Goal: Task Accomplishment & Management: Use online tool/utility

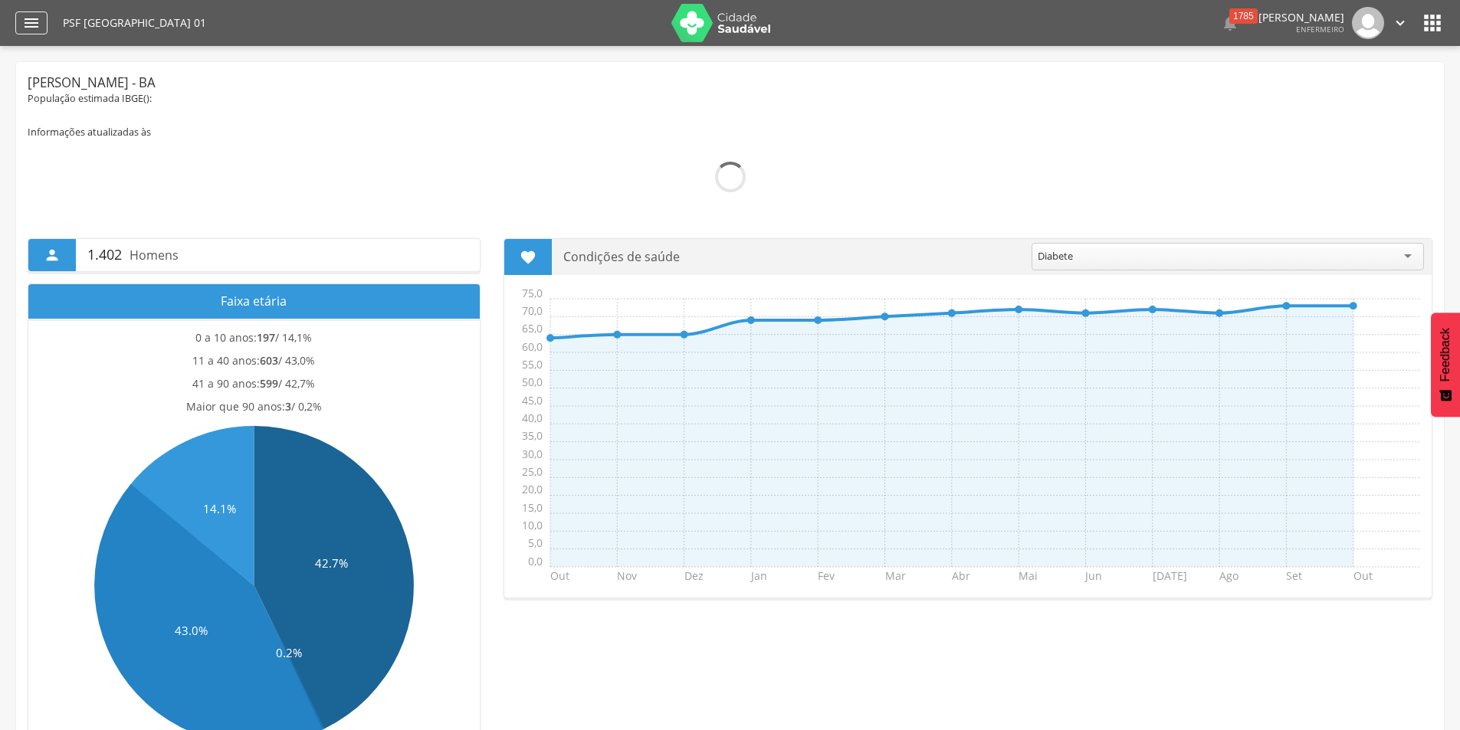
click at [34, 19] on icon "" at bounding box center [31, 23] width 18 height 18
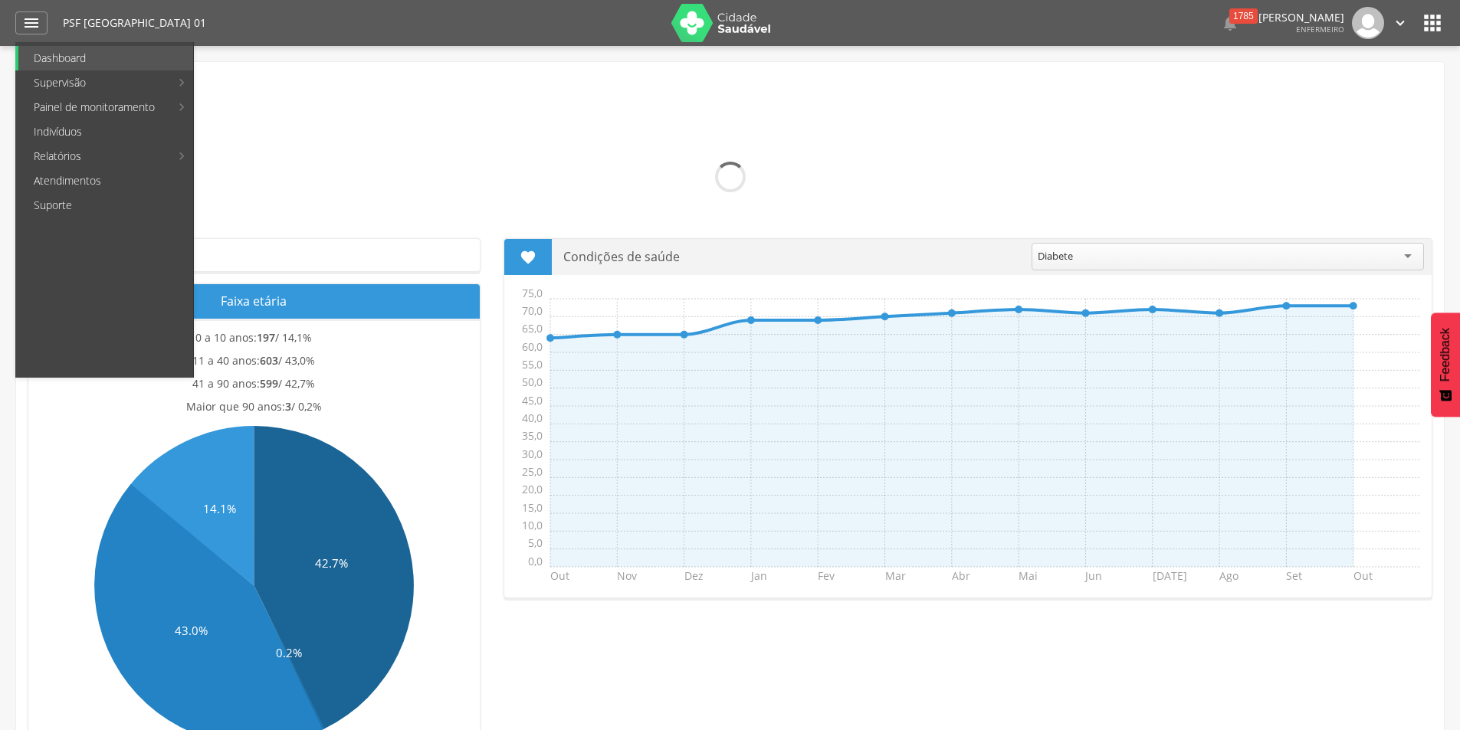
click at [434, 107] on main "Informações atualizadas às Visitas Indivíduos Ativos: Domicilios Famílias UBS E…" at bounding box center [730, 714] width 1404 height 1217
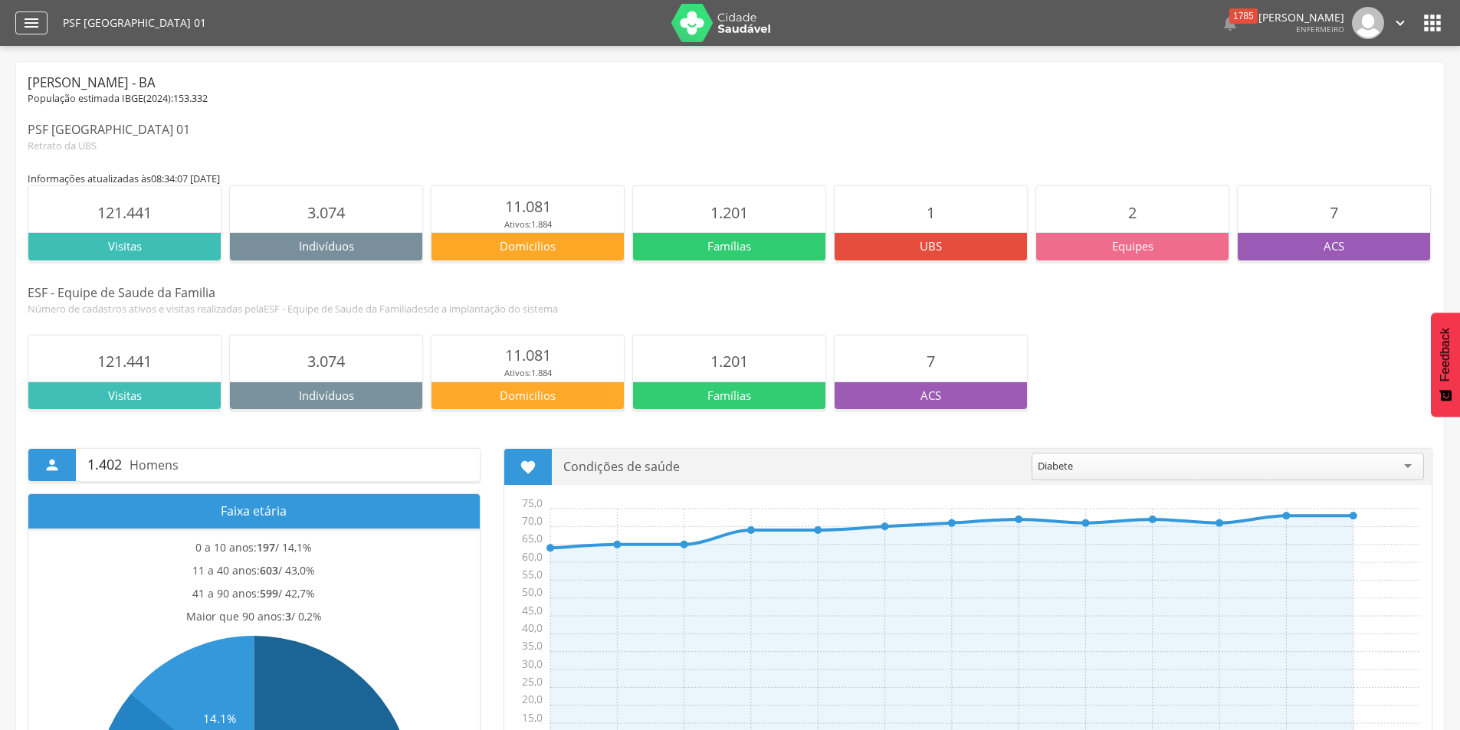
click at [19, 21] on div "" at bounding box center [31, 22] width 32 height 23
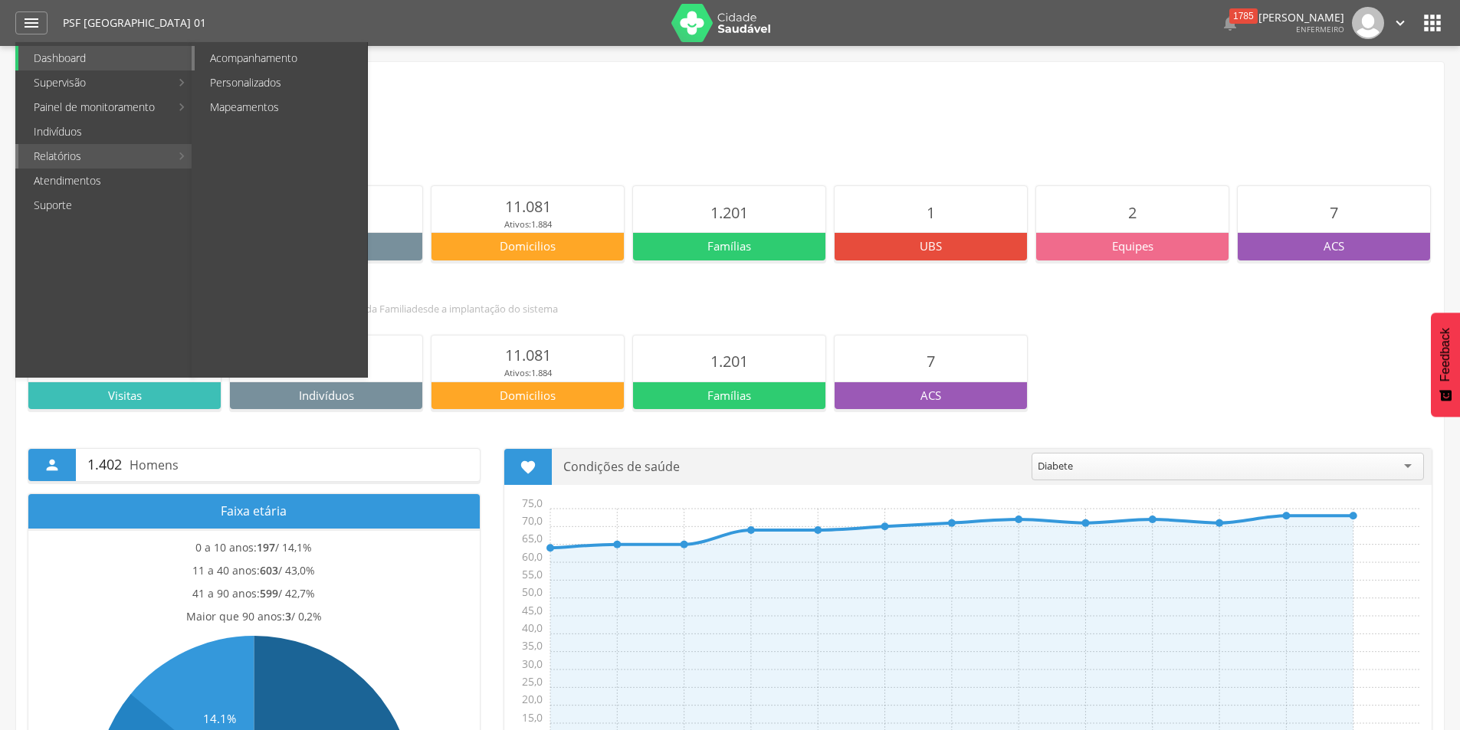
click at [244, 60] on link "Acompanhamento" at bounding box center [281, 58] width 172 height 25
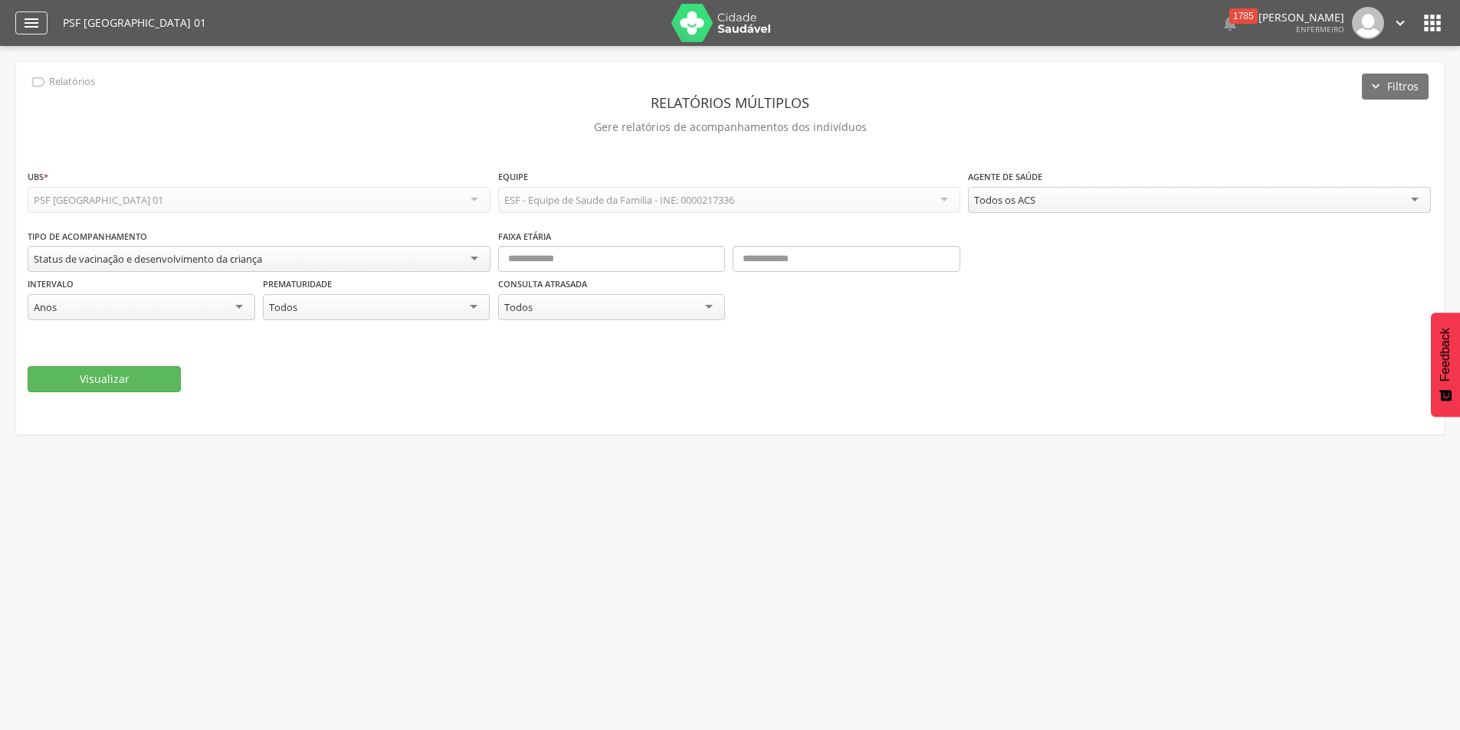
click at [36, 24] on icon "" at bounding box center [31, 23] width 18 height 18
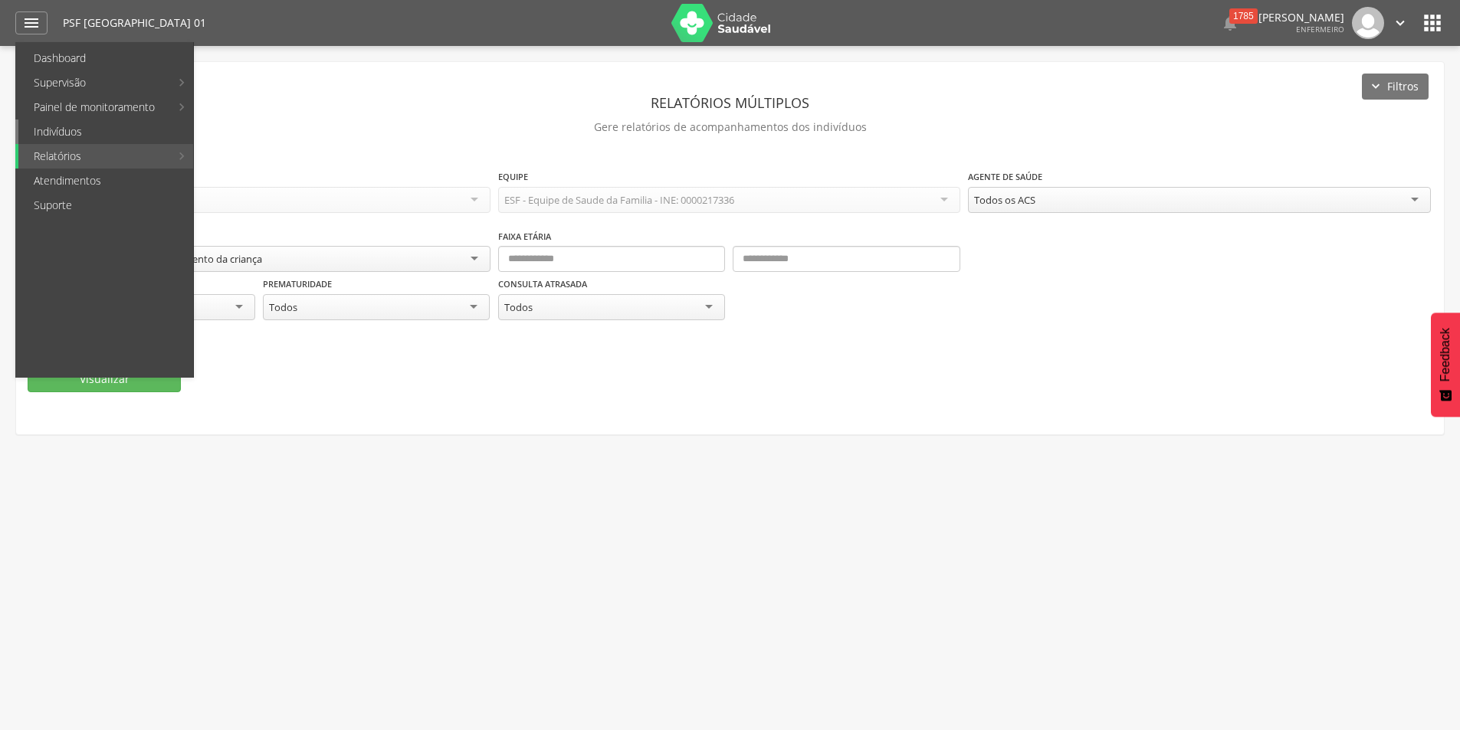
click at [93, 135] on link "Indivíduos" at bounding box center [105, 132] width 175 height 25
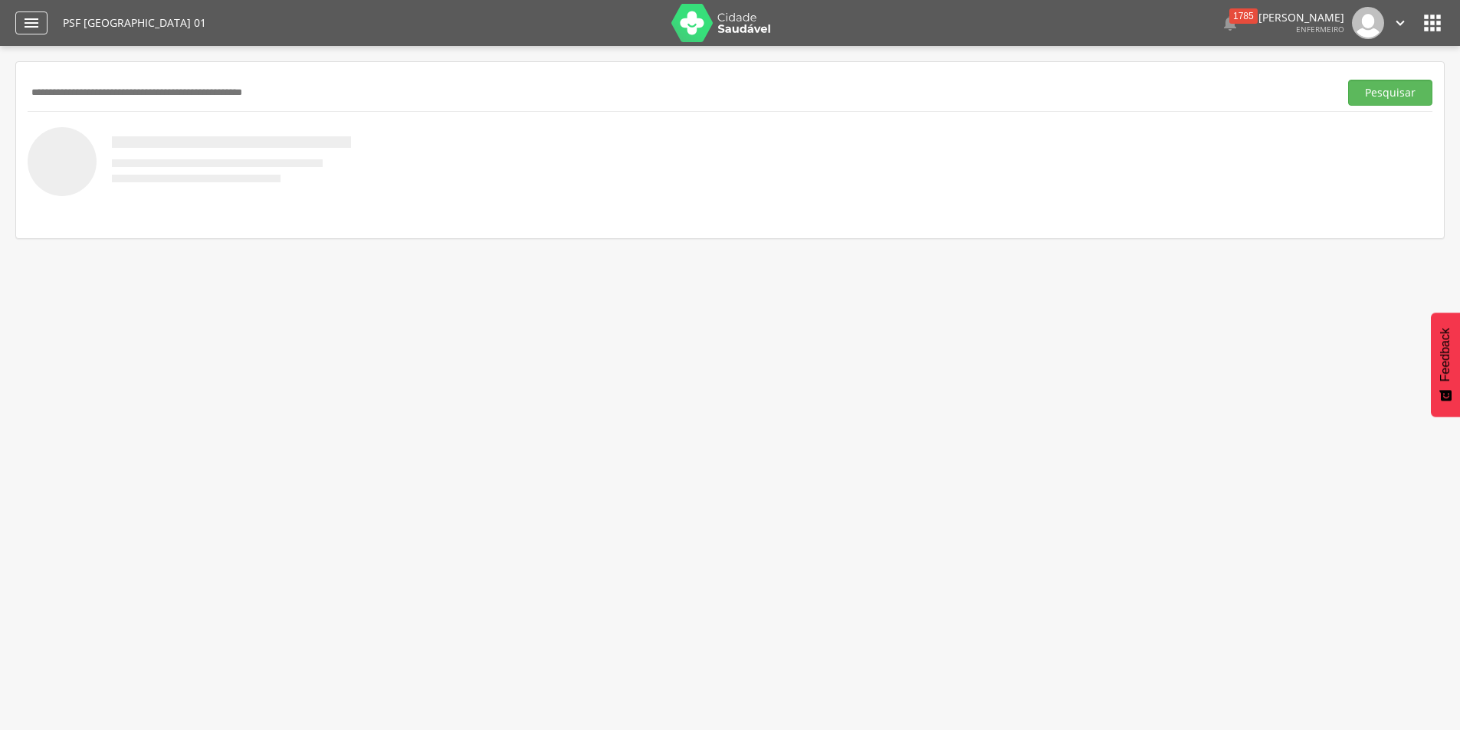
click at [31, 25] on icon "" at bounding box center [31, 23] width 18 height 18
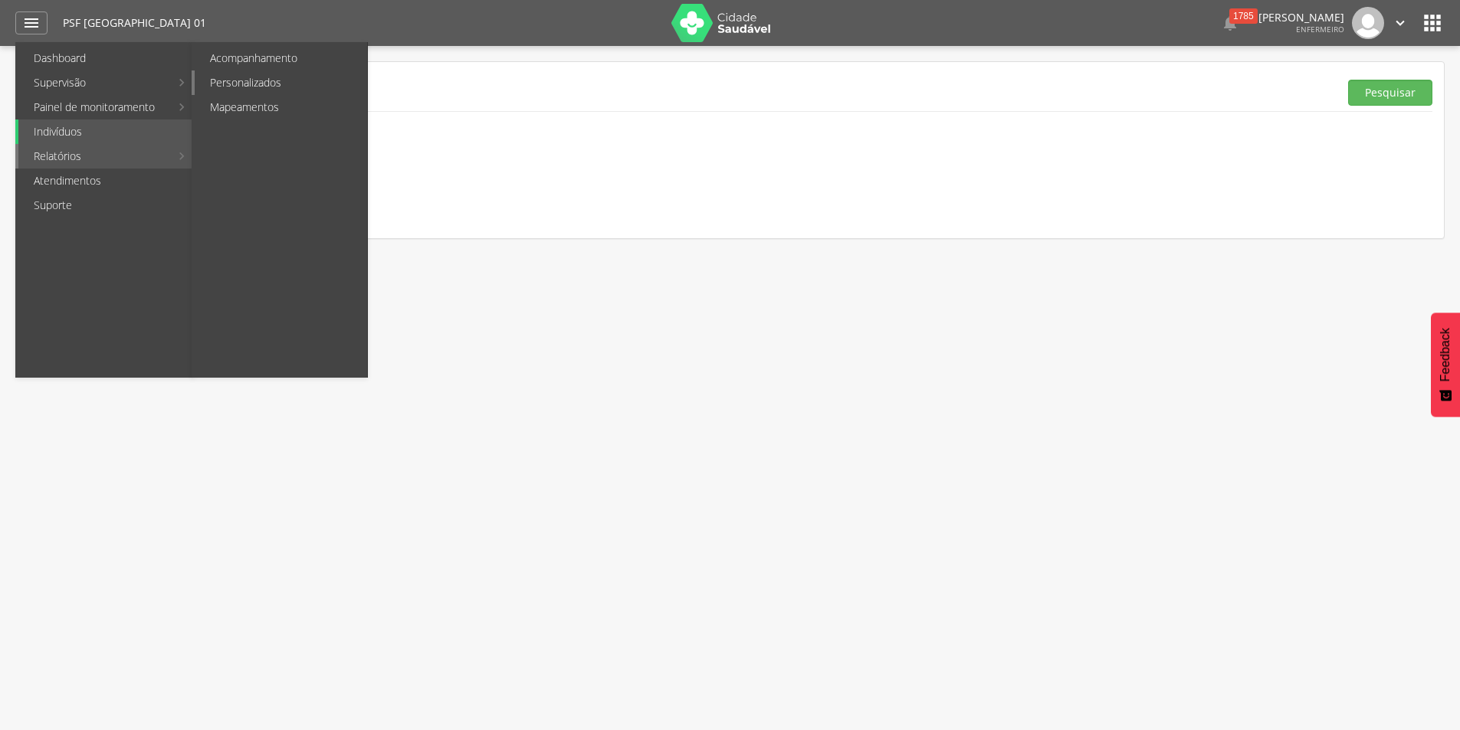
click at [261, 77] on link "Personalizados" at bounding box center [281, 82] width 172 height 25
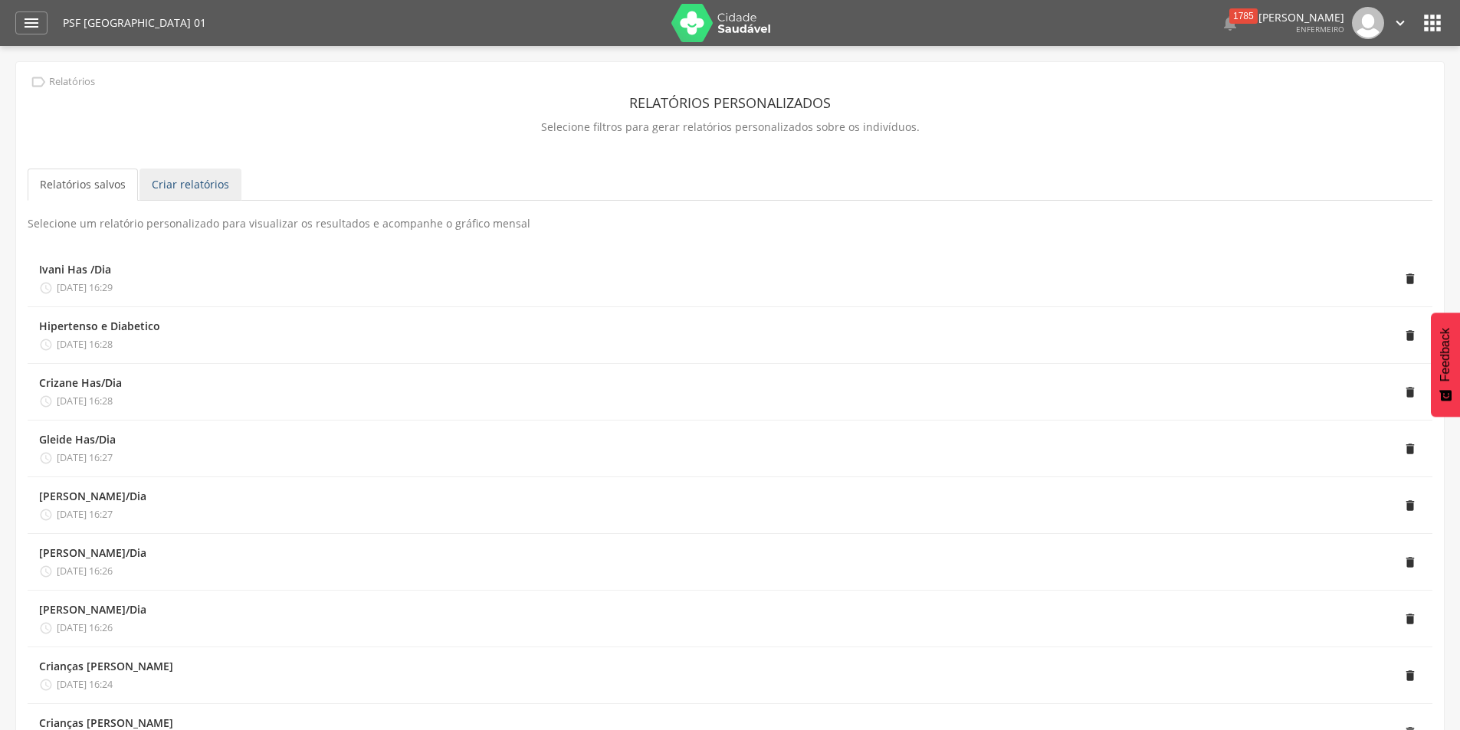
click at [194, 188] on link "Criar relatórios" at bounding box center [190, 185] width 102 height 32
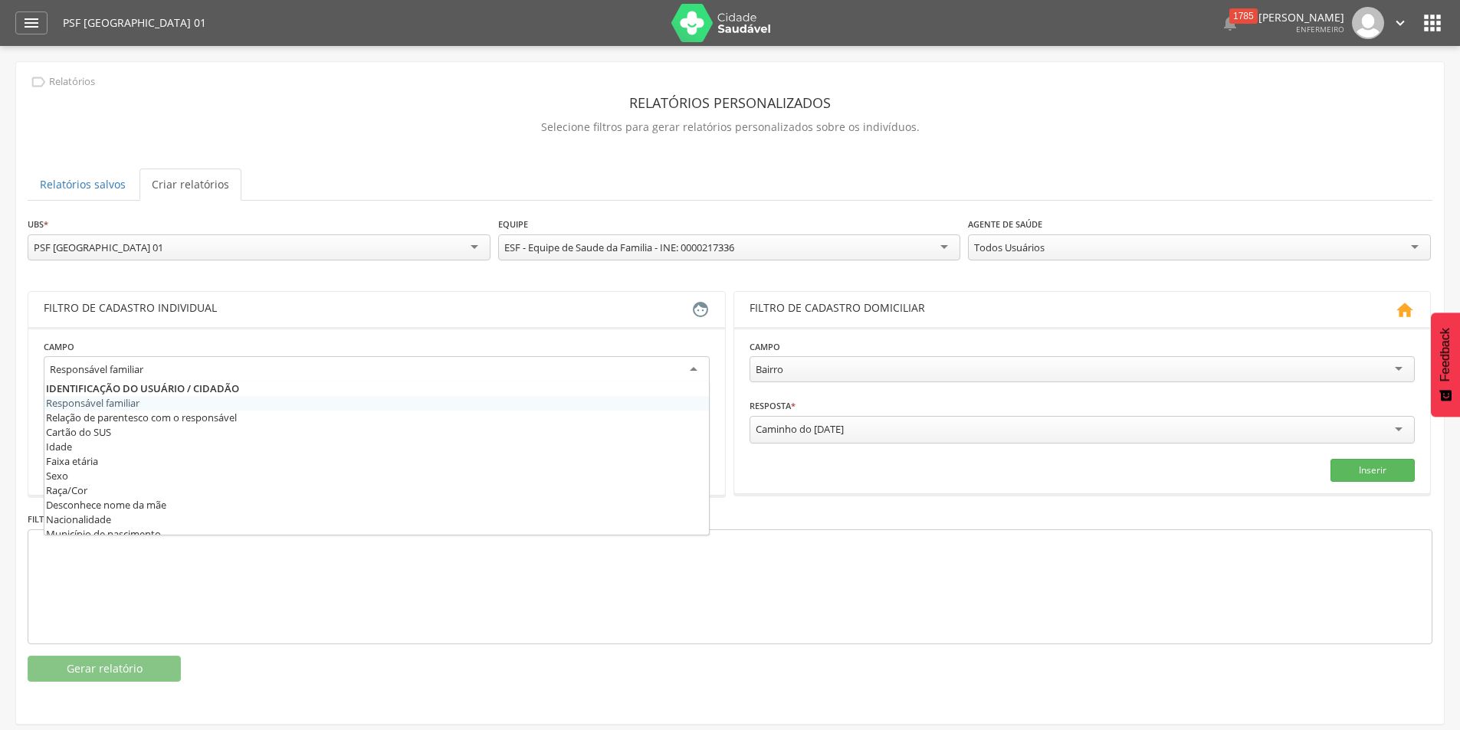
click at [689, 370] on div "Responsável familiar" at bounding box center [377, 370] width 666 height 28
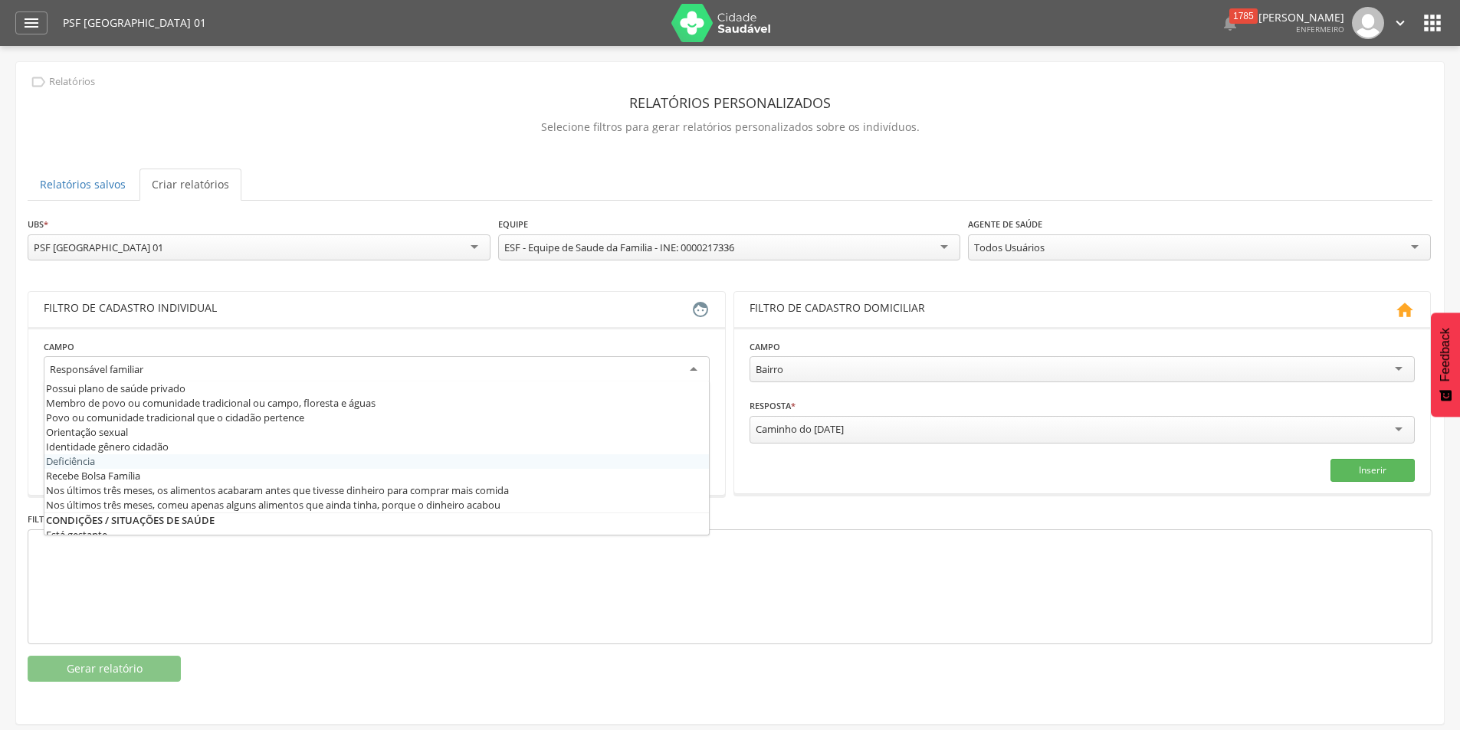
scroll to position [383, 0]
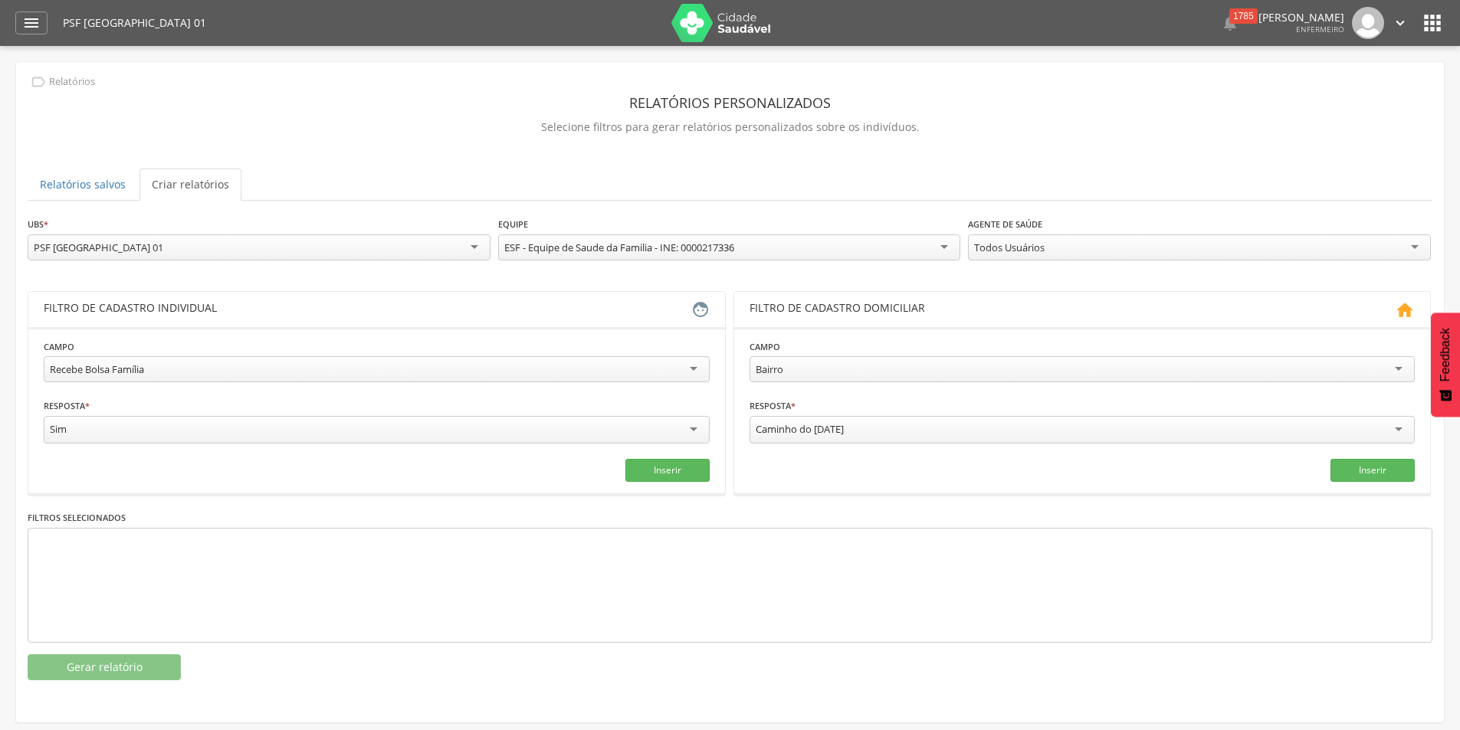
click at [1411, 244] on div "Todos Usuários" at bounding box center [1199, 247] width 463 height 26
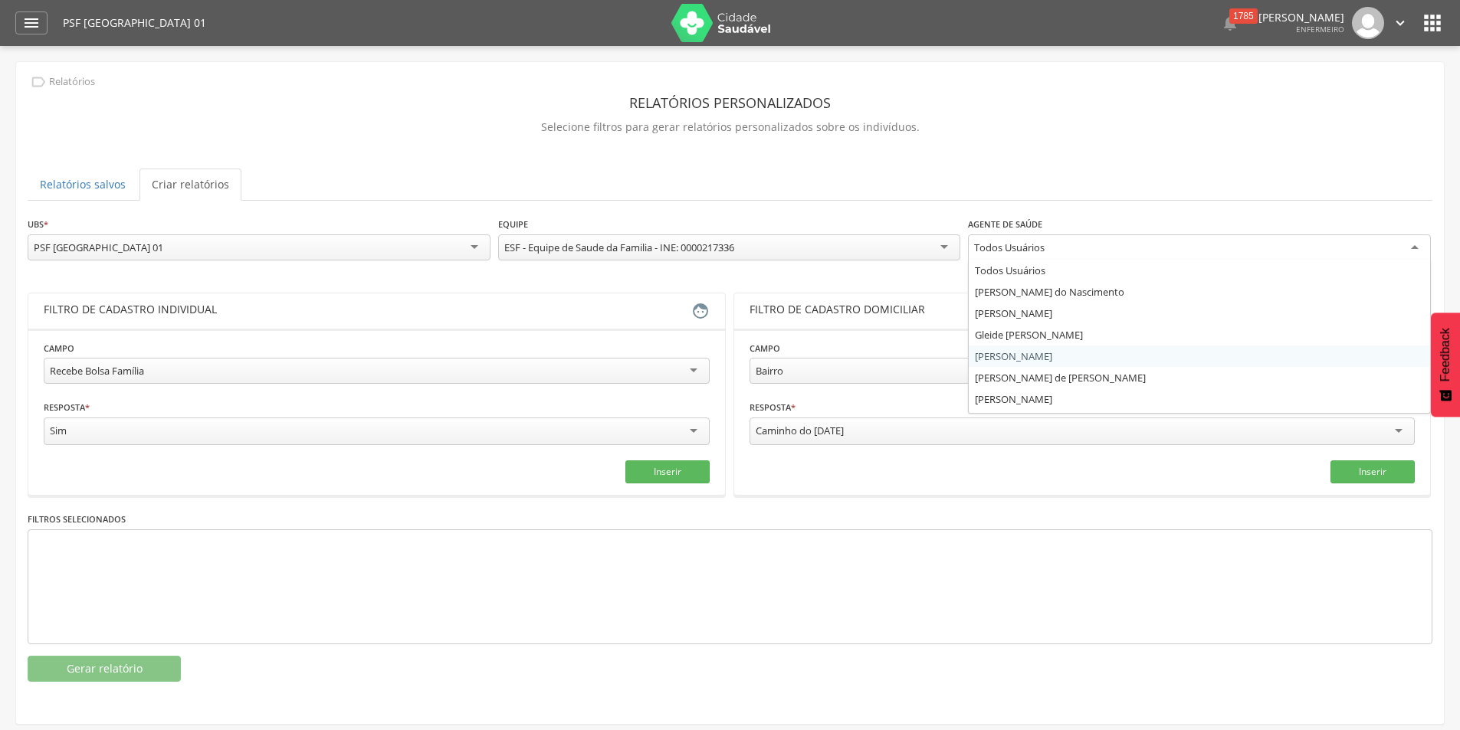
scroll to position [18, 0]
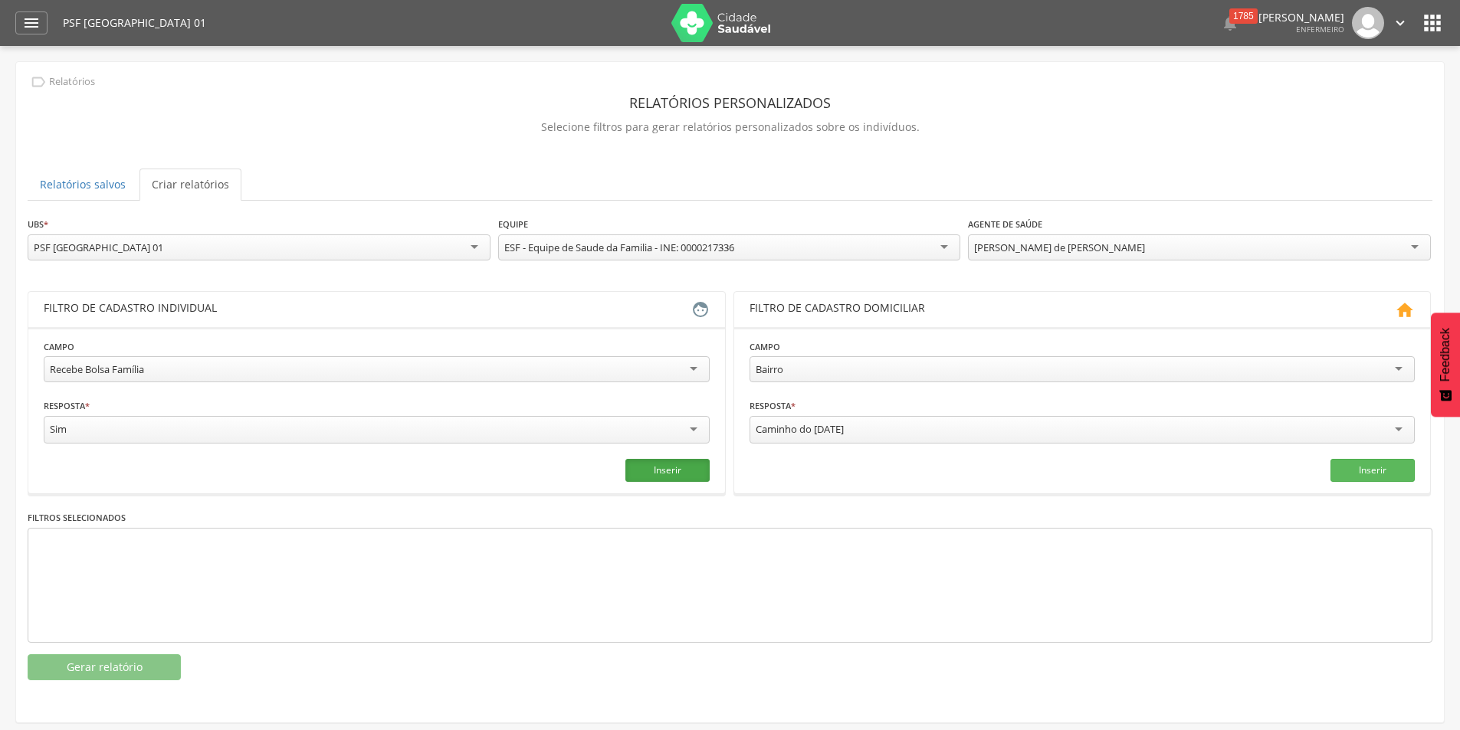
click at [650, 474] on button "Inserir" at bounding box center [667, 470] width 84 height 23
click at [110, 659] on button "Gerar relatório" at bounding box center [104, 667] width 153 height 26
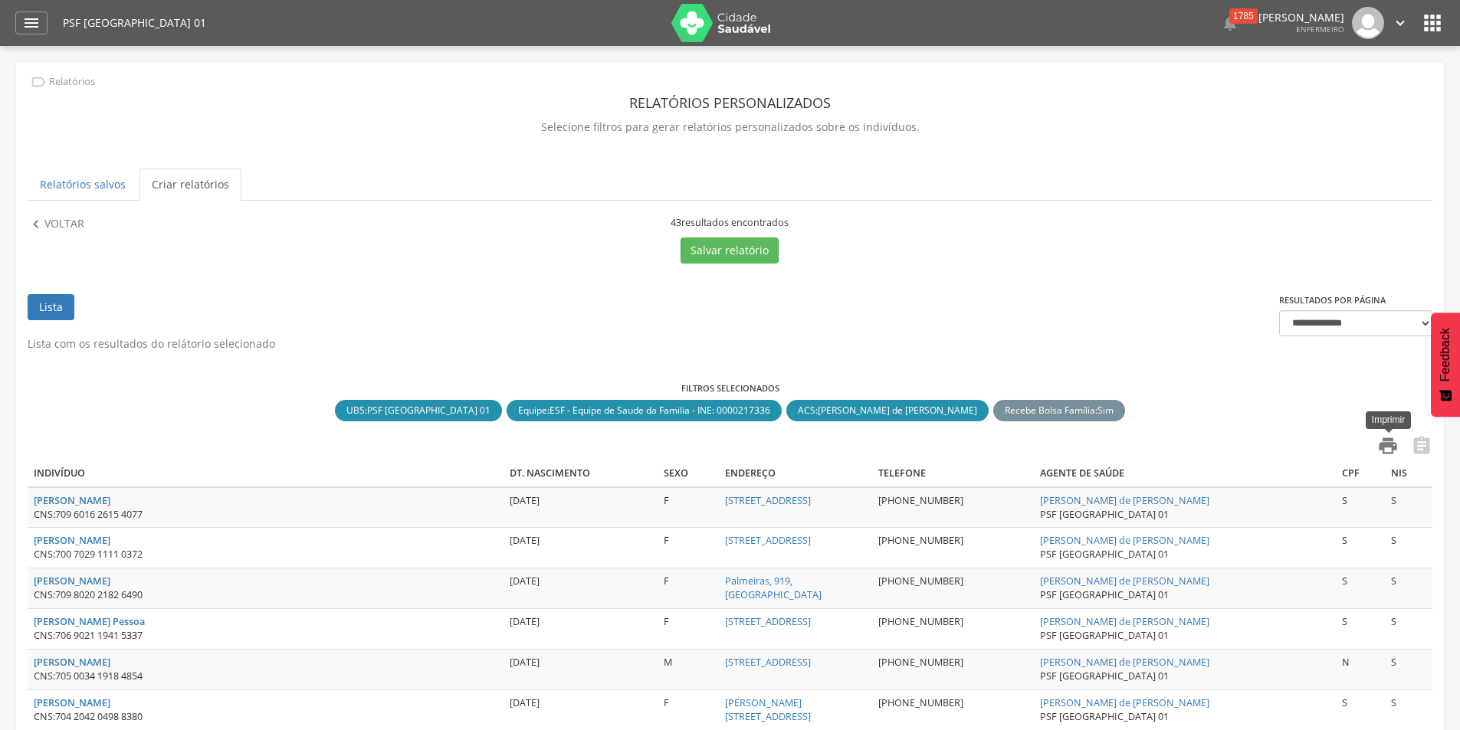
click at [1384, 436] on icon "" at bounding box center [1387, 445] width 21 height 21
click at [80, 223] on p "Voltar" at bounding box center [64, 224] width 40 height 17
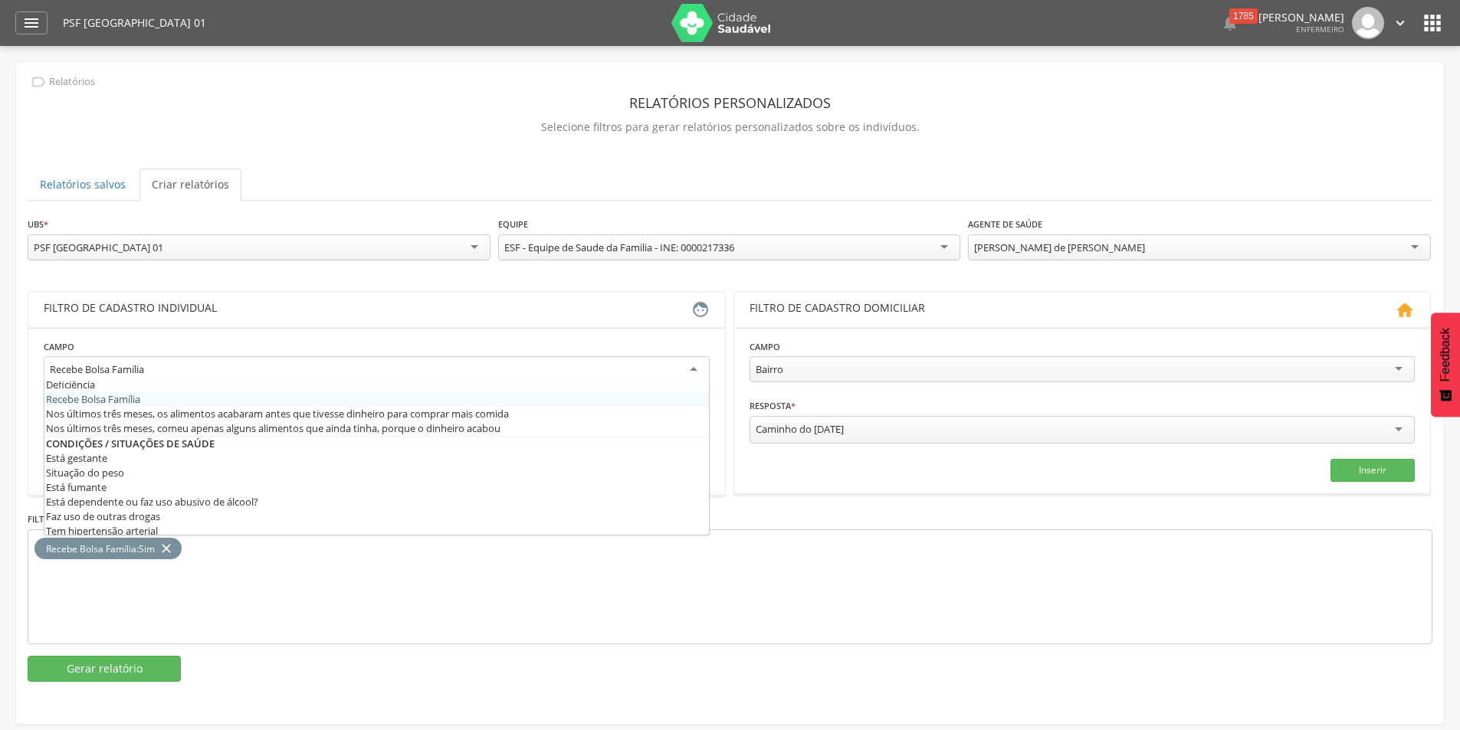
click at [684, 368] on div "Recebe Bolsa Família" at bounding box center [377, 370] width 666 height 28
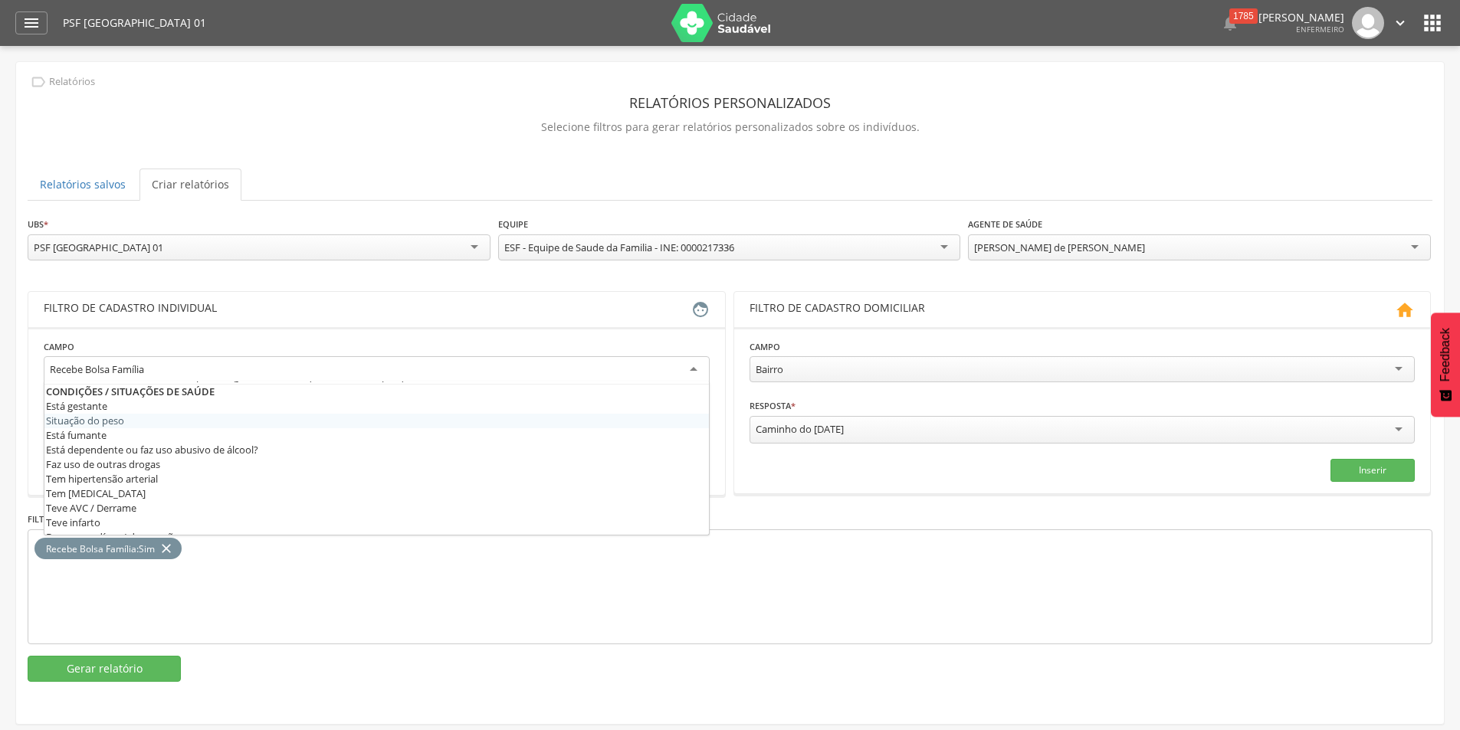
scroll to position [460, 0]
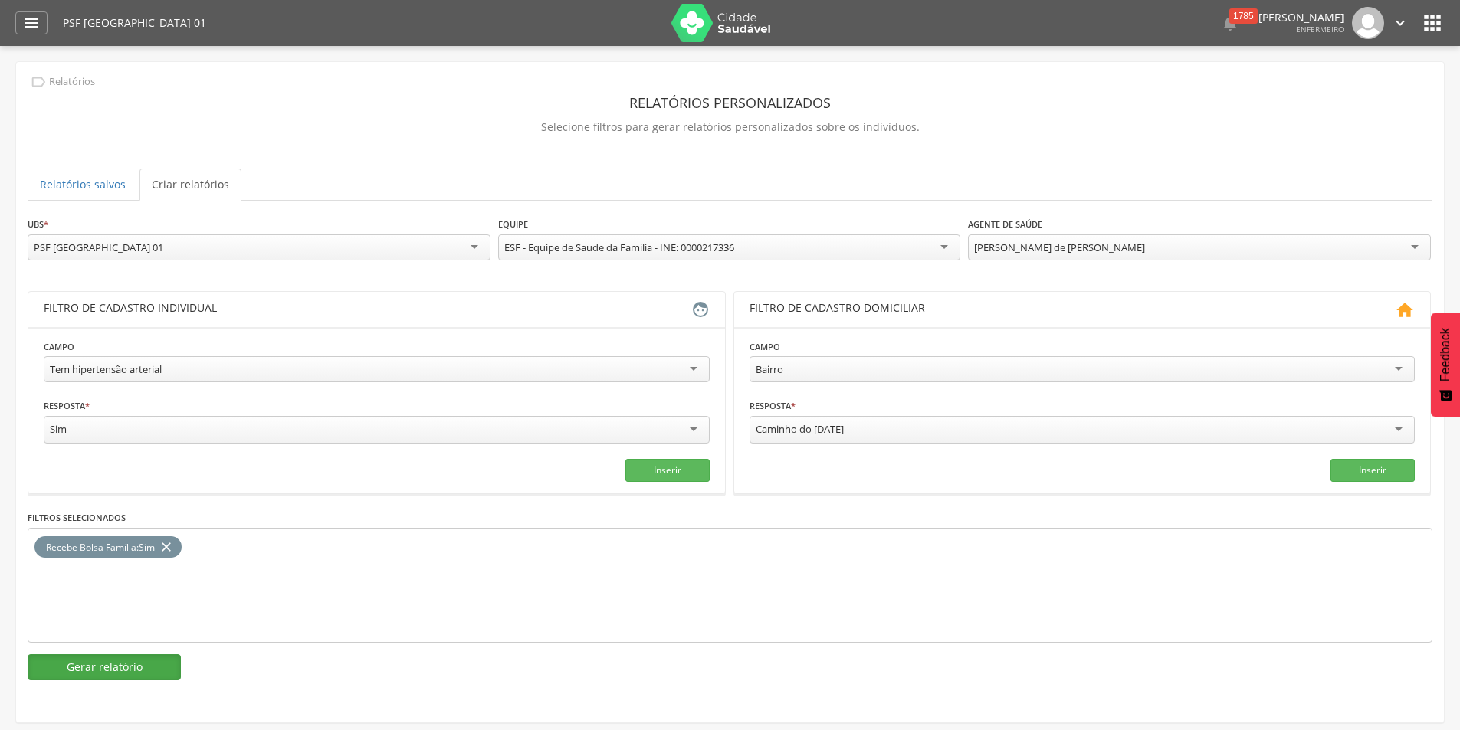
click at [127, 661] on button "Gerar relatório" at bounding box center [104, 667] width 153 height 26
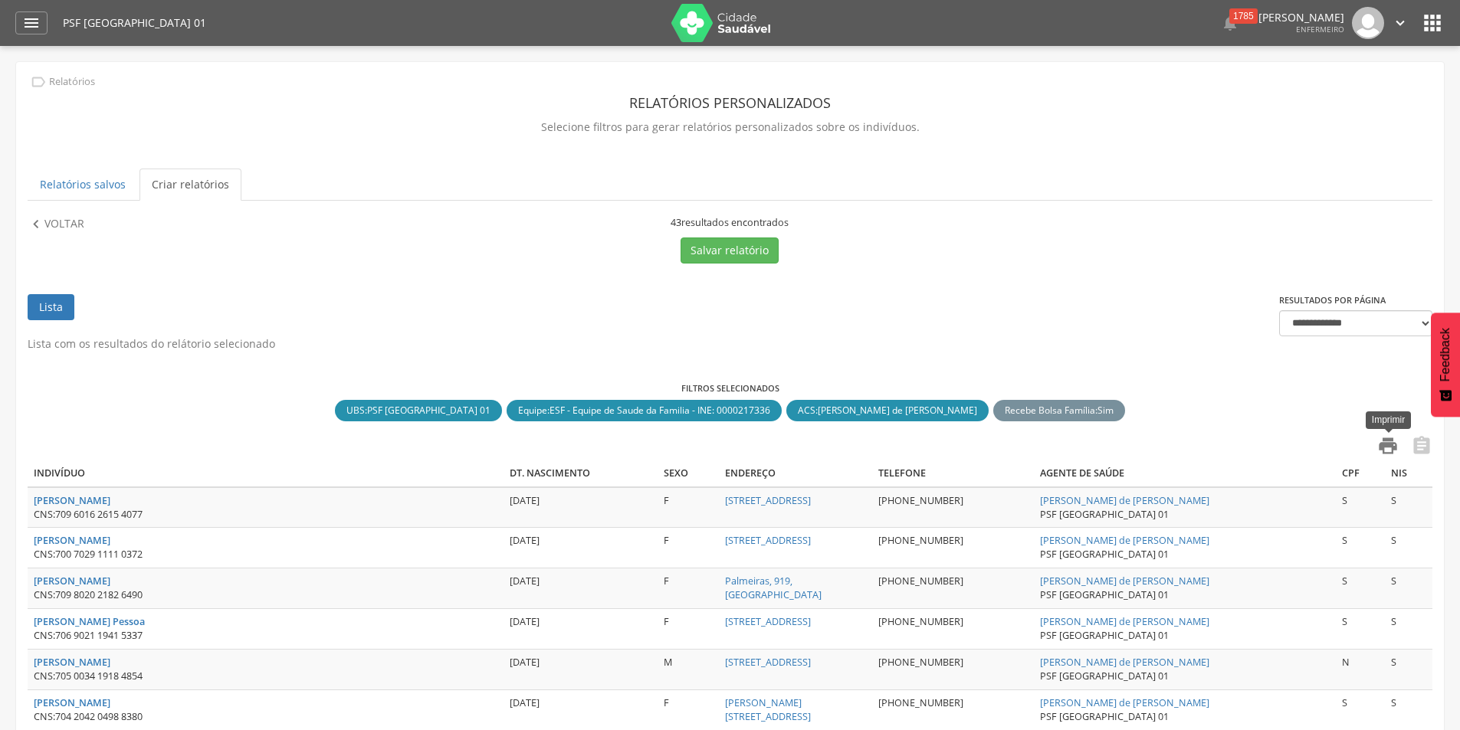
click at [1393, 449] on icon "" at bounding box center [1387, 445] width 21 height 21
click at [71, 218] on p "Voltar" at bounding box center [64, 224] width 40 height 17
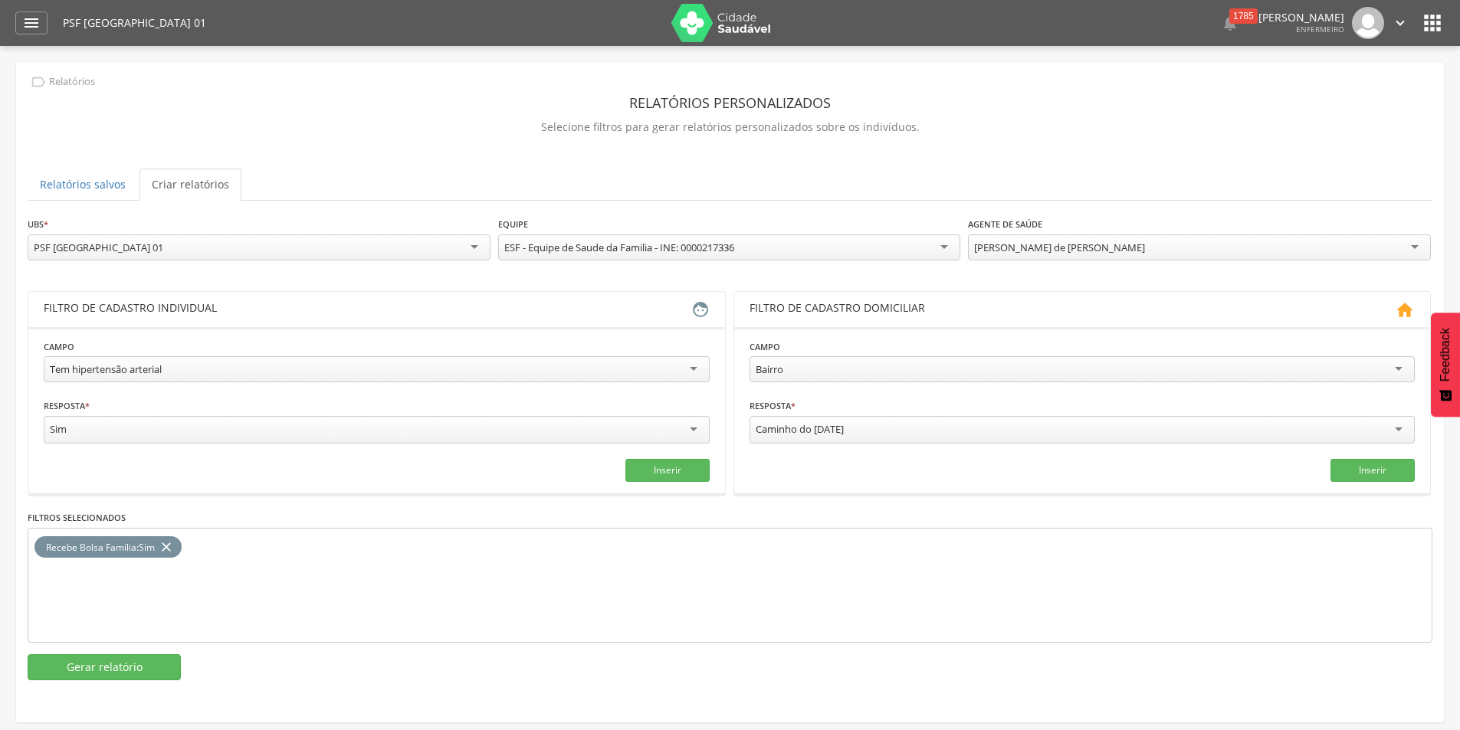
click at [696, 361] on div "Tem hipertensão arterial" at bounding box center [377, 369] width 666 height 26
click at [170, 546] on icon "close" at bounding box center [166, 547] width 15 height 22
click at [664, 470] on button "Inserir" at bounding box center [667, 470] width 84 height 23
click at [670, 464] on button "Inserir" at bounding box center [667, 470] width 84 height 23
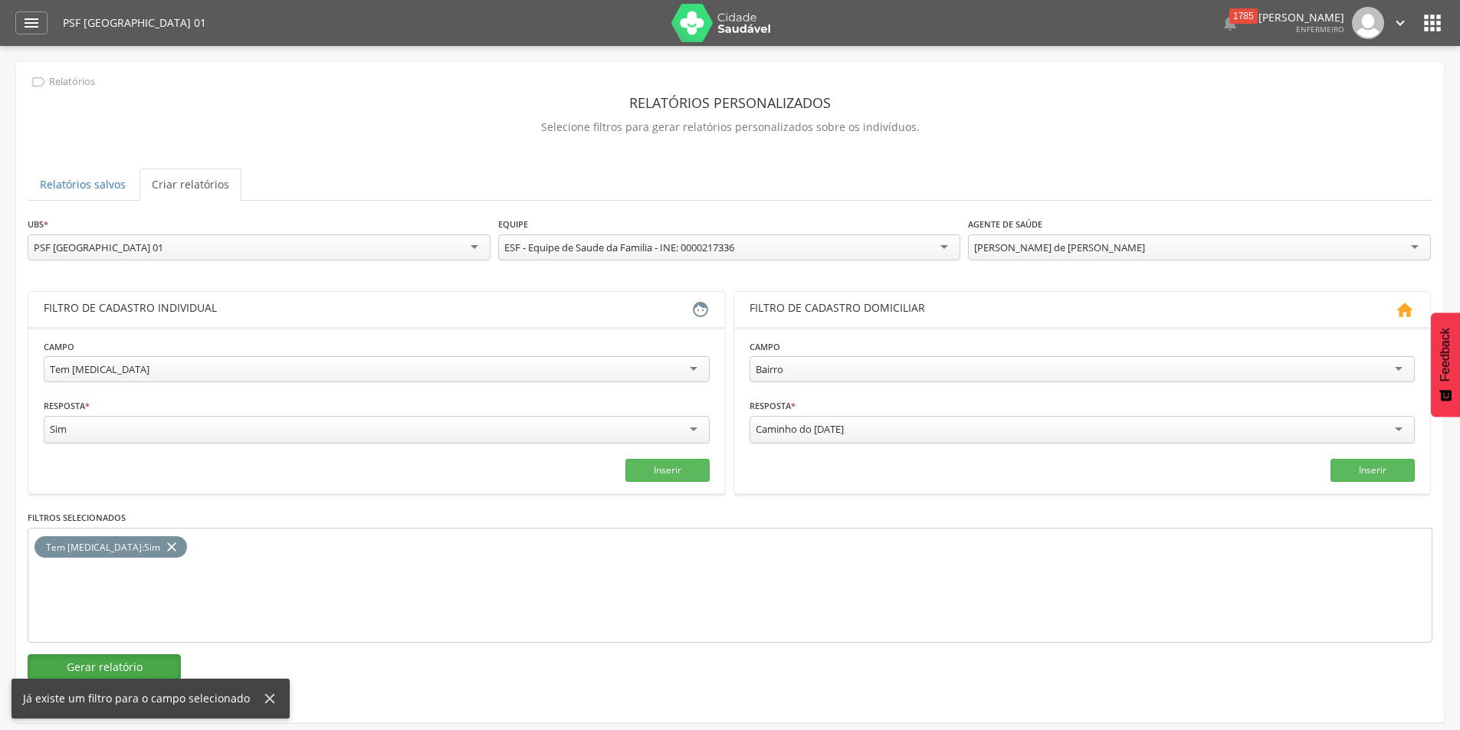
click at [111, 667] on button "Gerar relatório" at bounding box center [104, 667] width 153 height 26
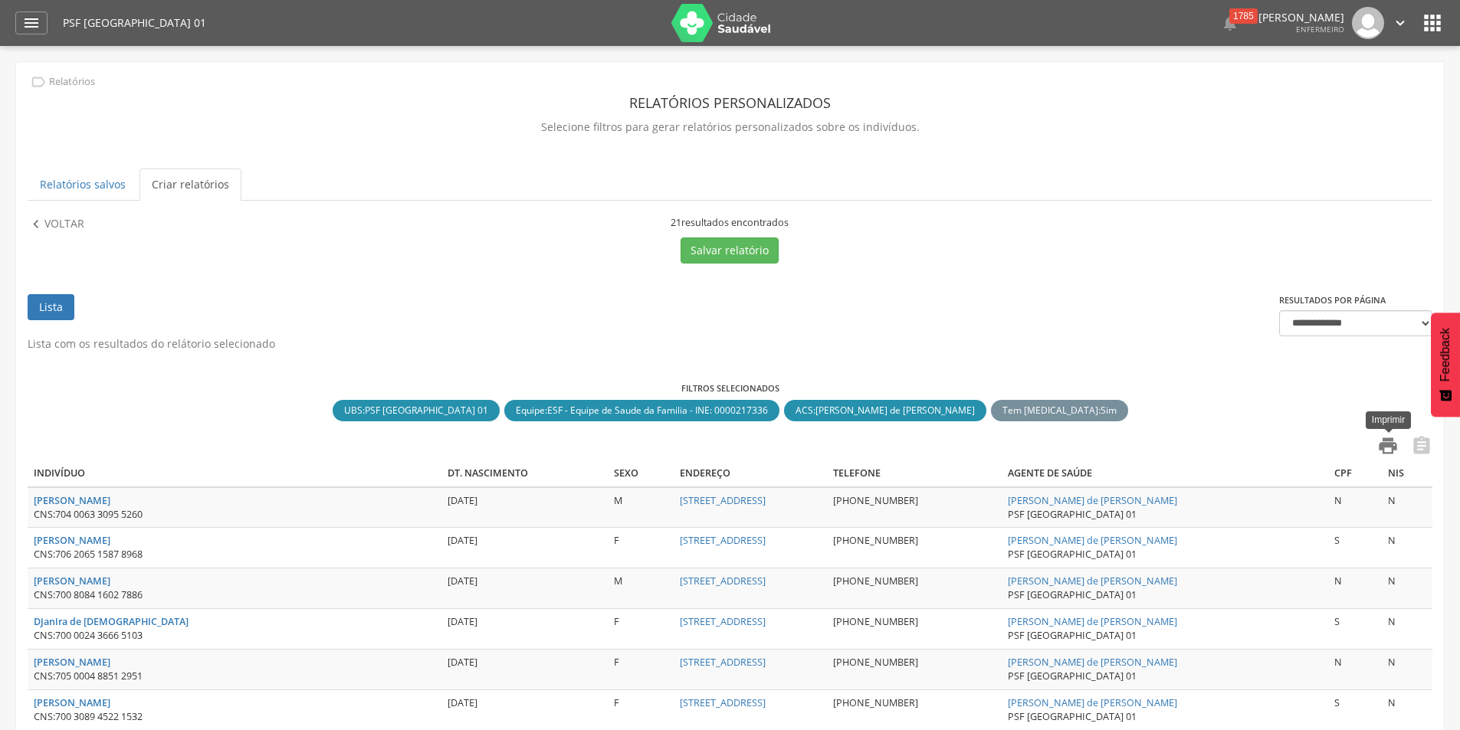
click at [1385, 449] on icon "" at bounding box center [1387, 445] width 21 height 21
click at [77, 218] on p "Voltar" at bounding box center [64, 224] width 40 height 17
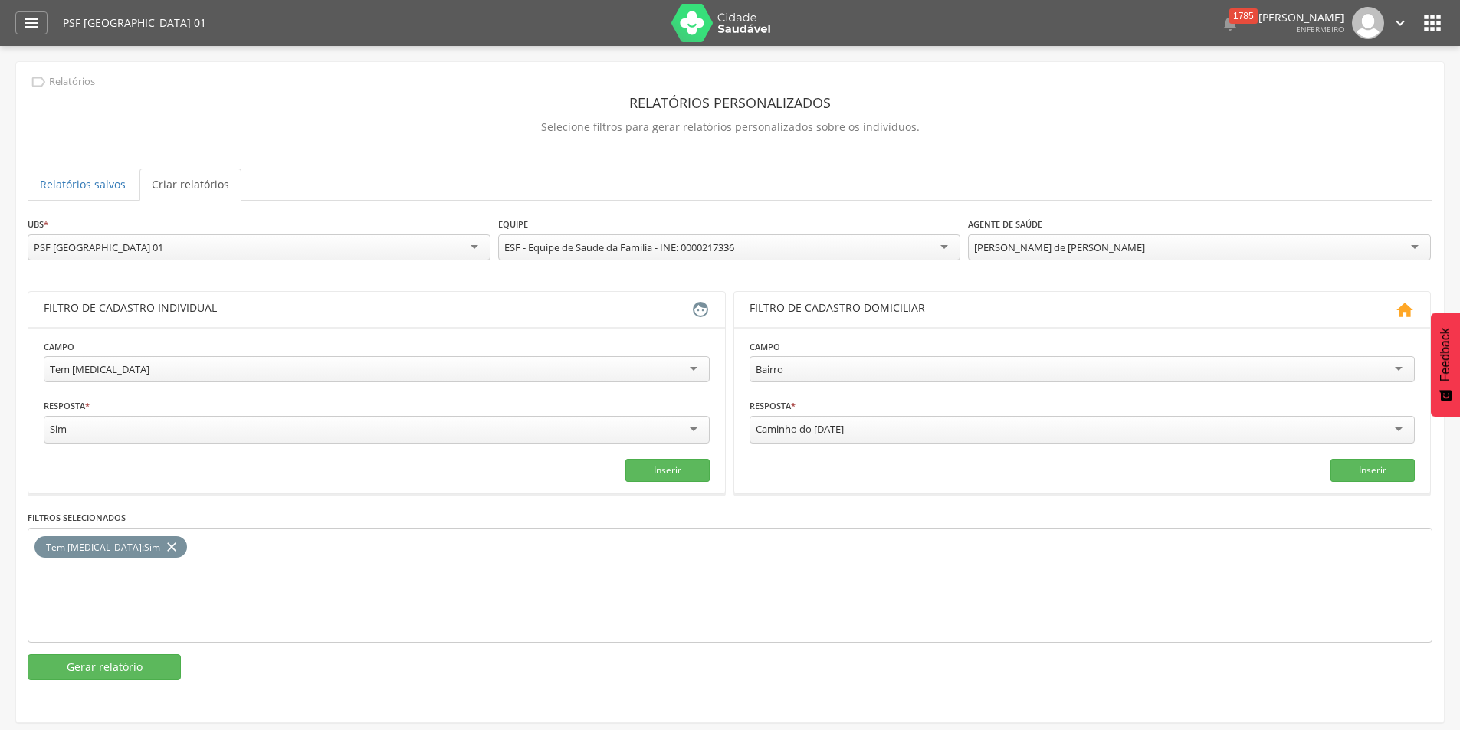
click at [683, 358] on div "Tem [MEDICAL_DATA]" at bounding box center [377, 369] width 666 height 26
click at [164, 549] on icon "close" at bounding box center [171, 547] width 15 height 22
click at [668, 468] on button "Inserir" at bounding box center [667, 470] width 84 height 23
click at [107, 665] on button "Gerar relatório" at bounding box center [104, 667] width 153 height 26
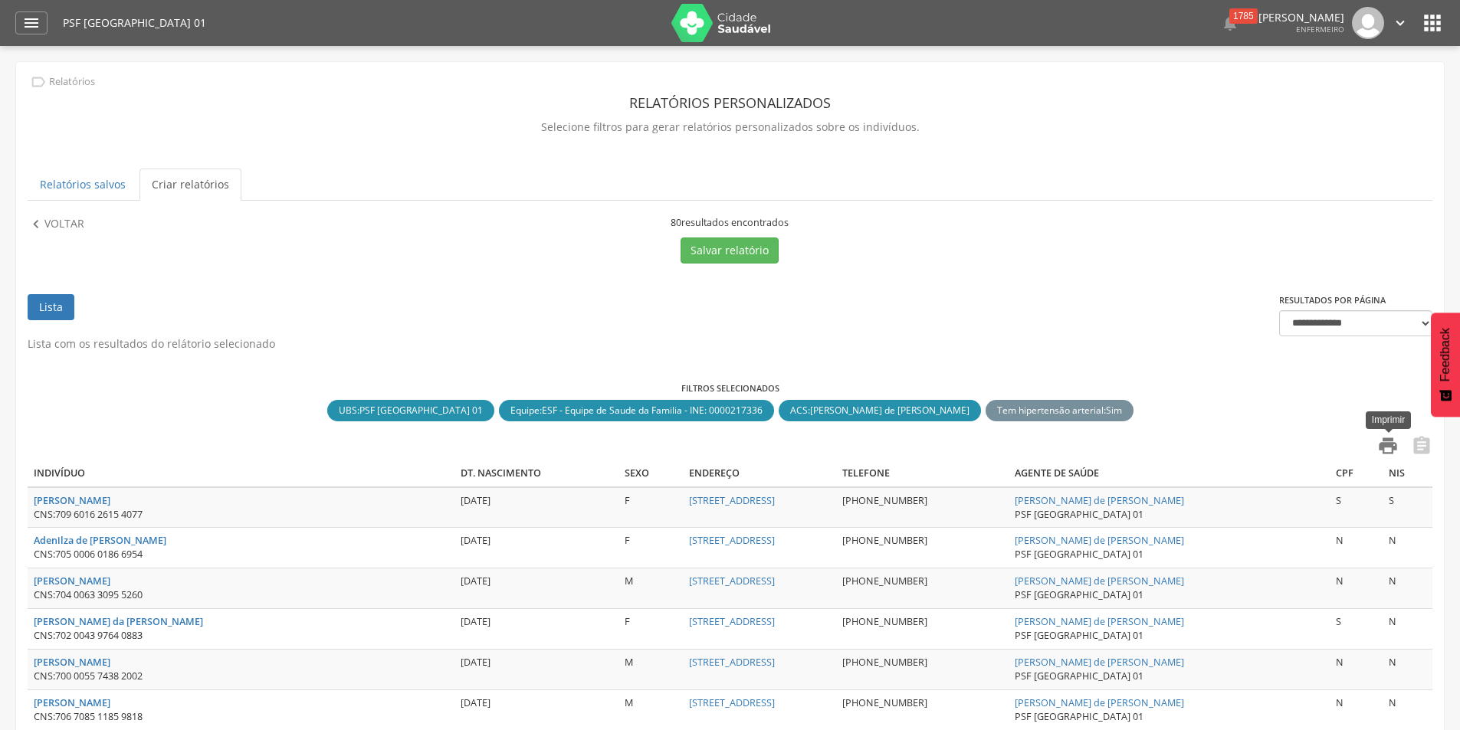
click at [1386, 441] on icon "" at bounding box center [1387, 445] width 21 height 21
click at [61, 226] on p "Voltar" at bounding box center [64, 224] width 40 height 17
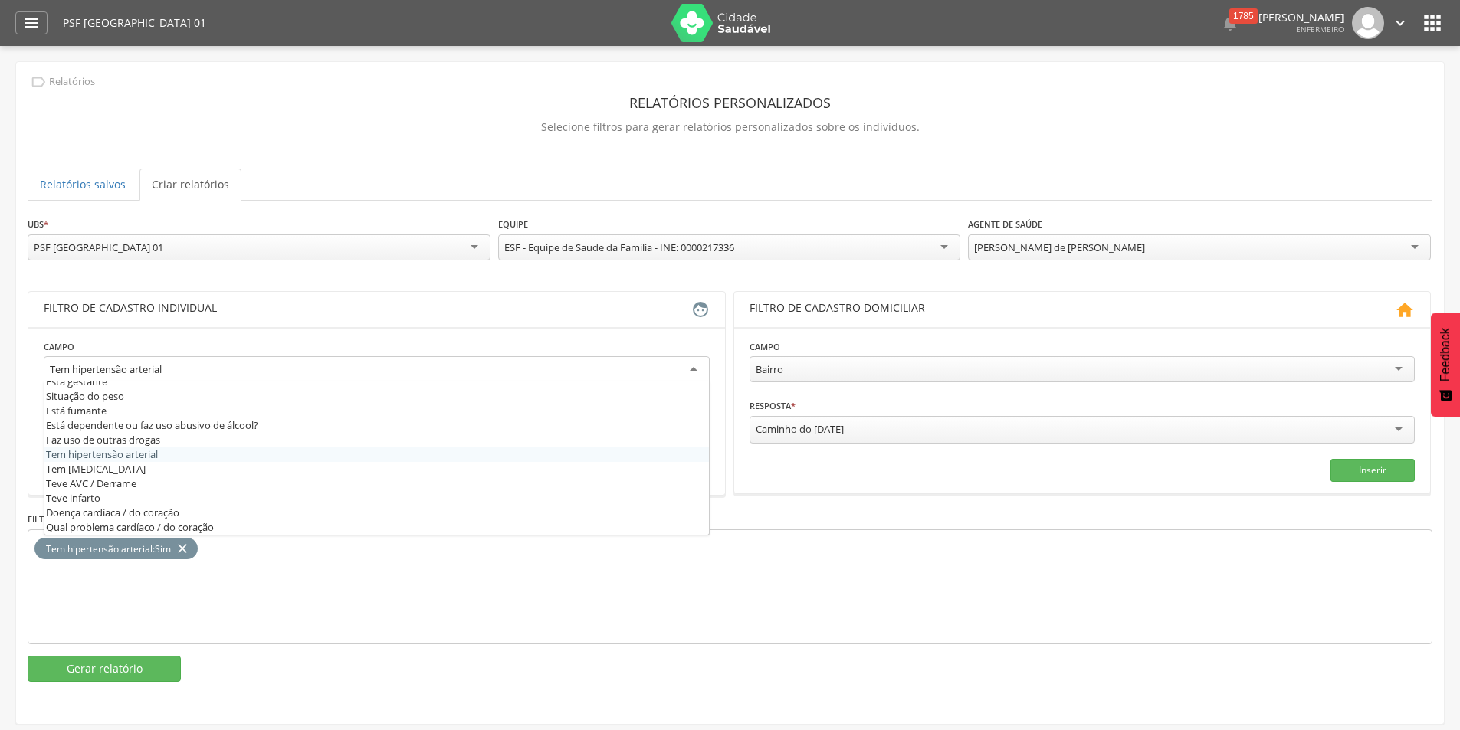
click at [701, 363] on div "Tem hipertensão arterial" at bounding box center [377, 370] width 666 height 28
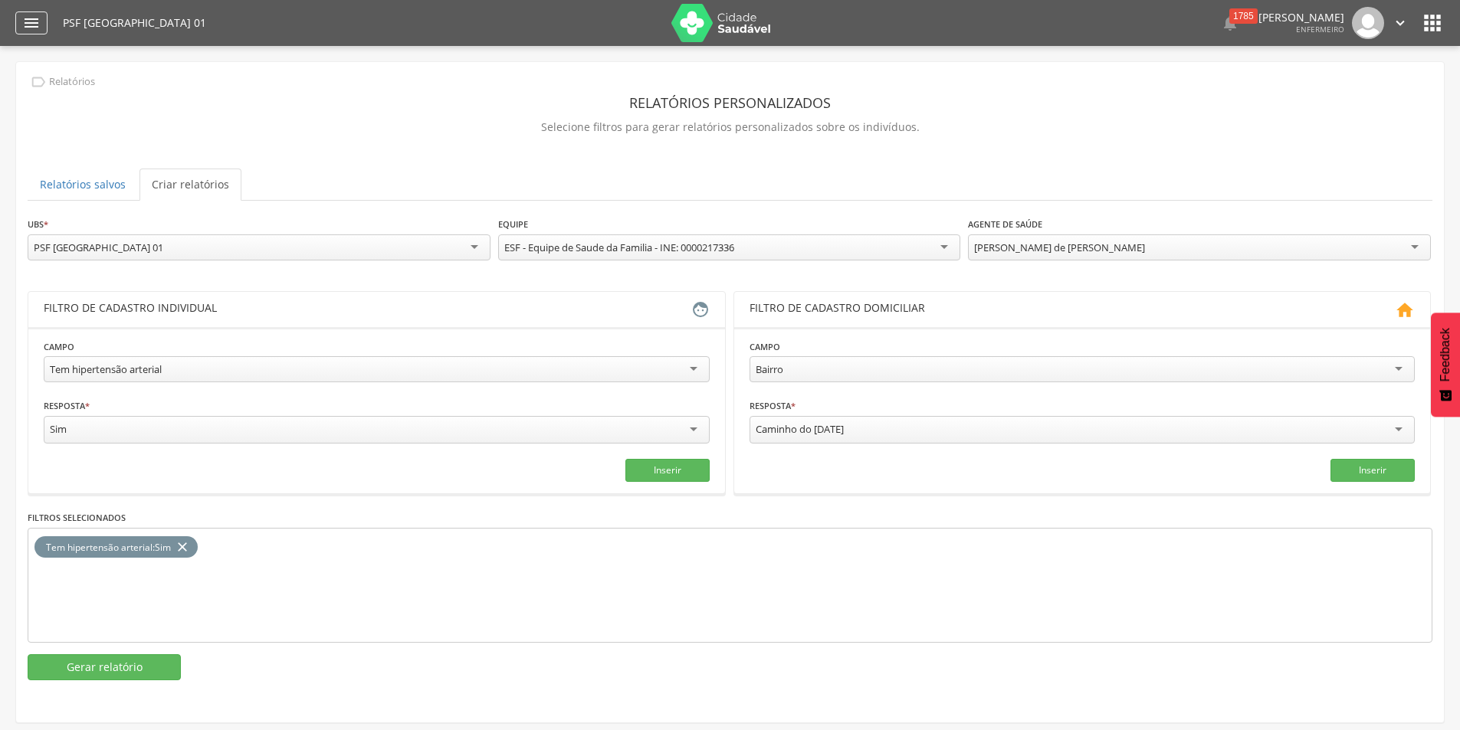
click at [30, 28] on icon "" at bounding box center [31, 23] width 18 height 18
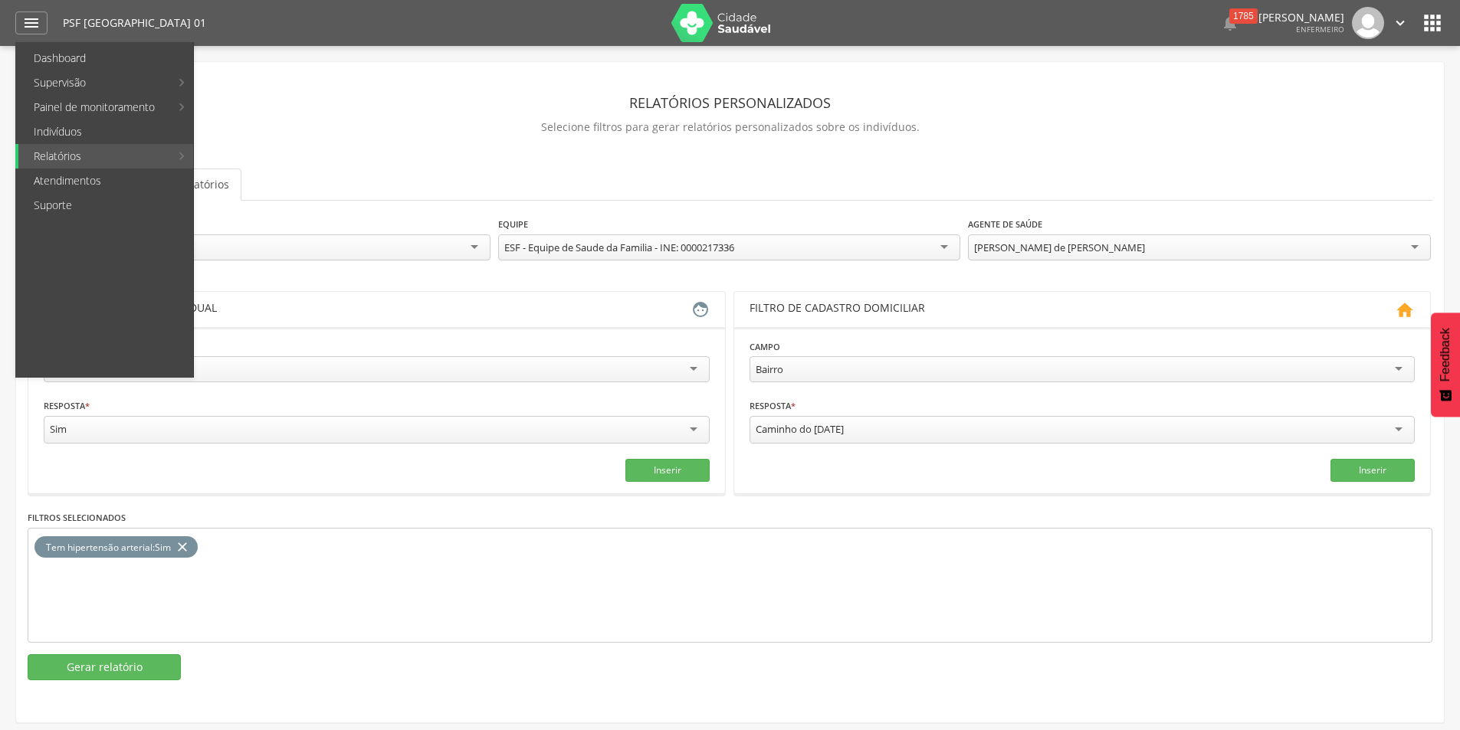
click at [439, 132] on p "Selecione filtros para gerar relatórios personalizados sobre os indivíduos." at bounding box center [730, 126] width 1404 height 21
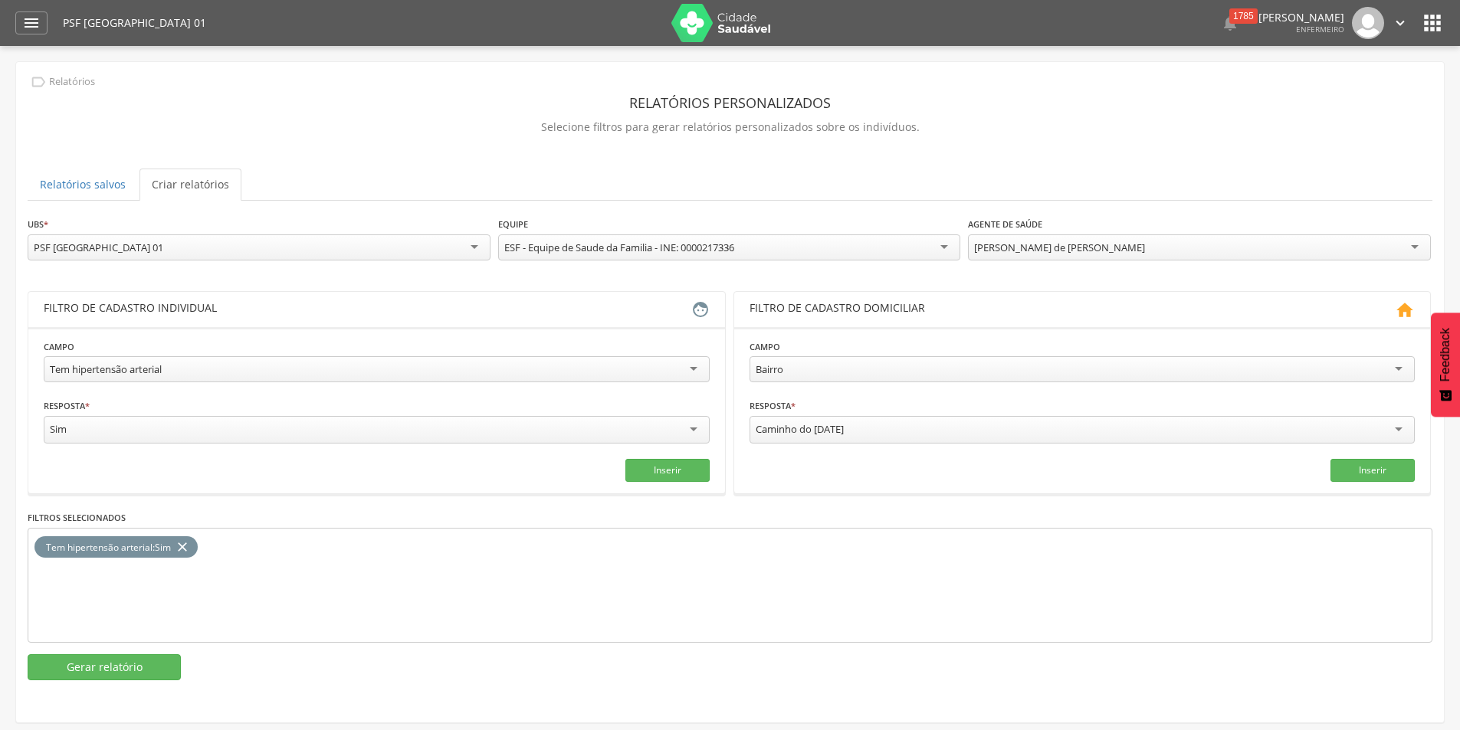
click at [186, 553] on icon "close" at bounding box center [182, 547] width 15 height 22
click at [693, 362] on div "Tem hipertensão arterial" at bounding box center [377, 369] width 666 height 26
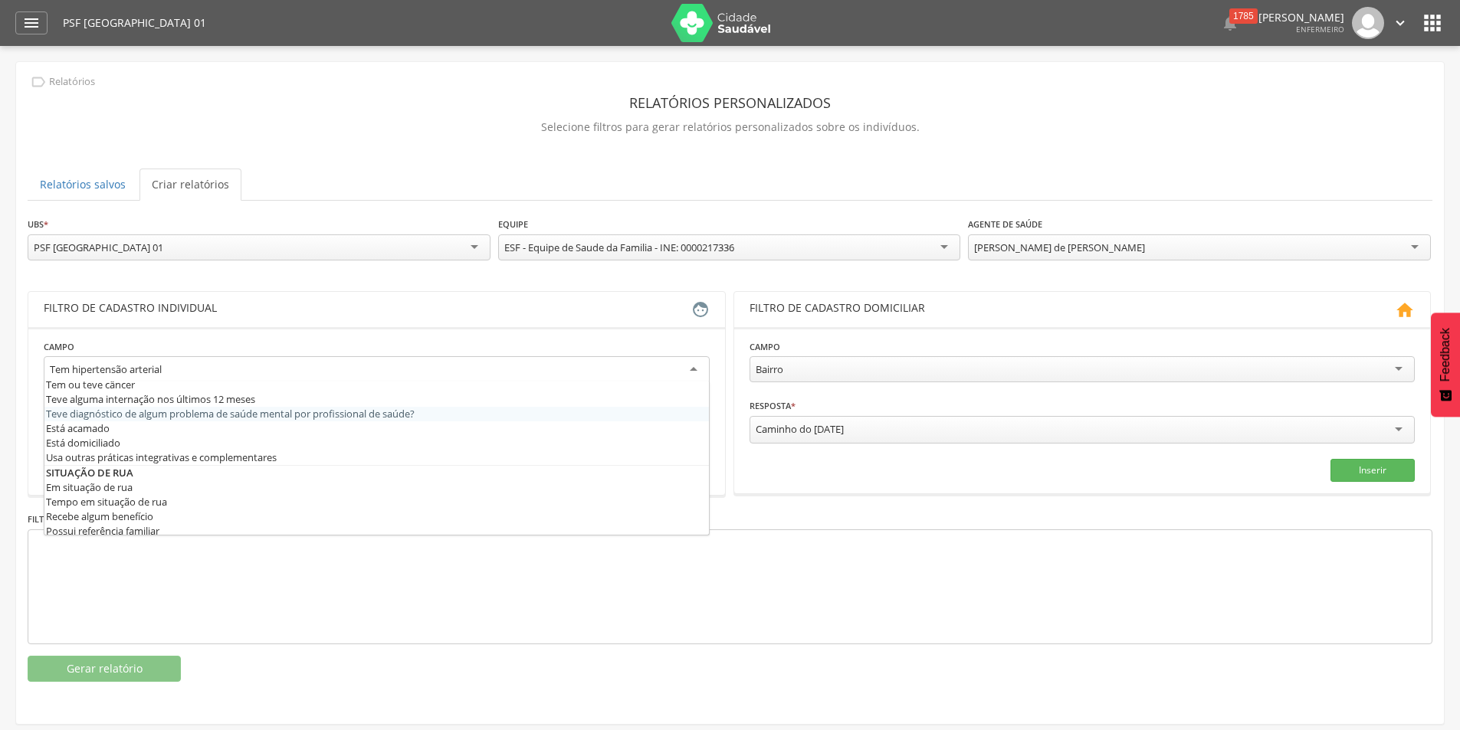
scroll to position [752, 0]
click at [27, 17] on icon "" at bounding box center [31, 23] width 18 height 18
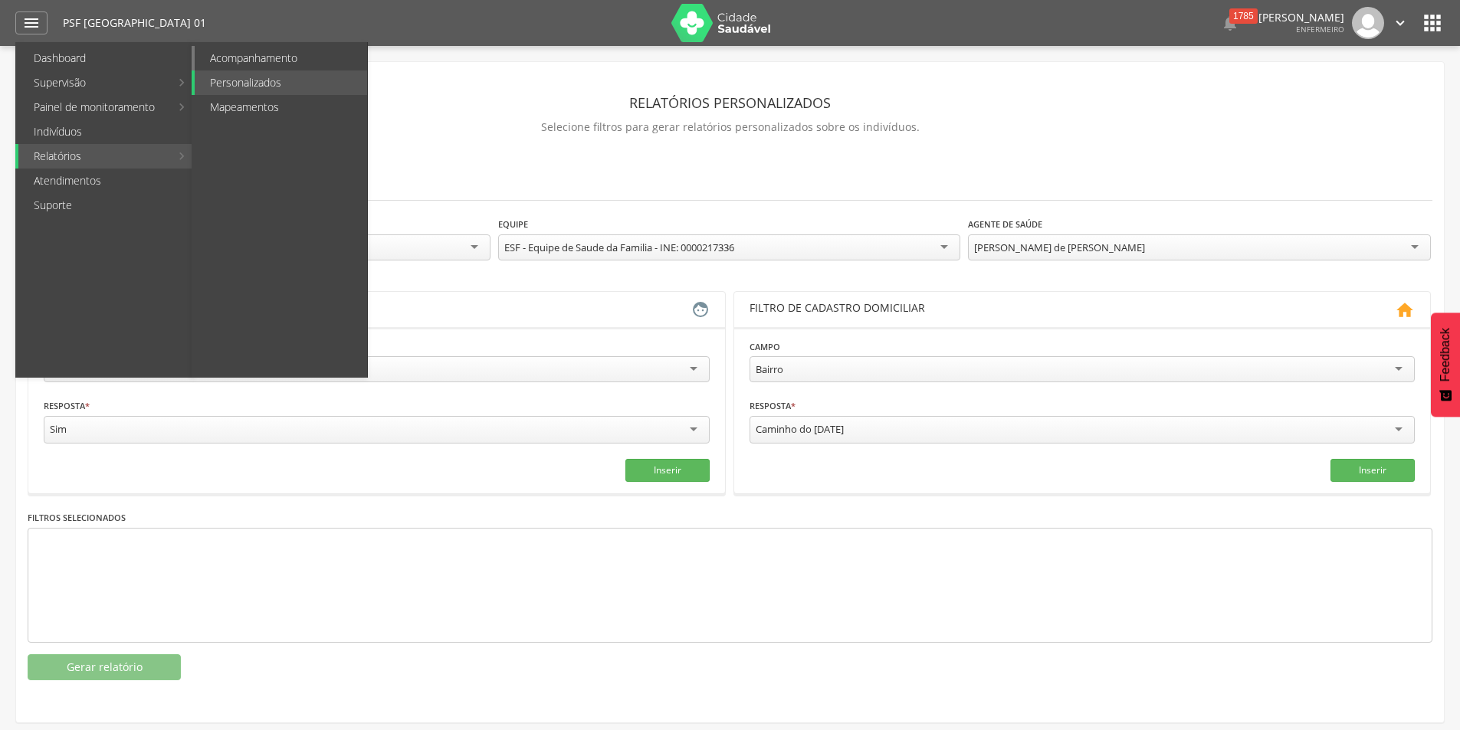
click at [251, 57] on link "Acompanhamento" at bounding box center [281, 58] width 172 height 25
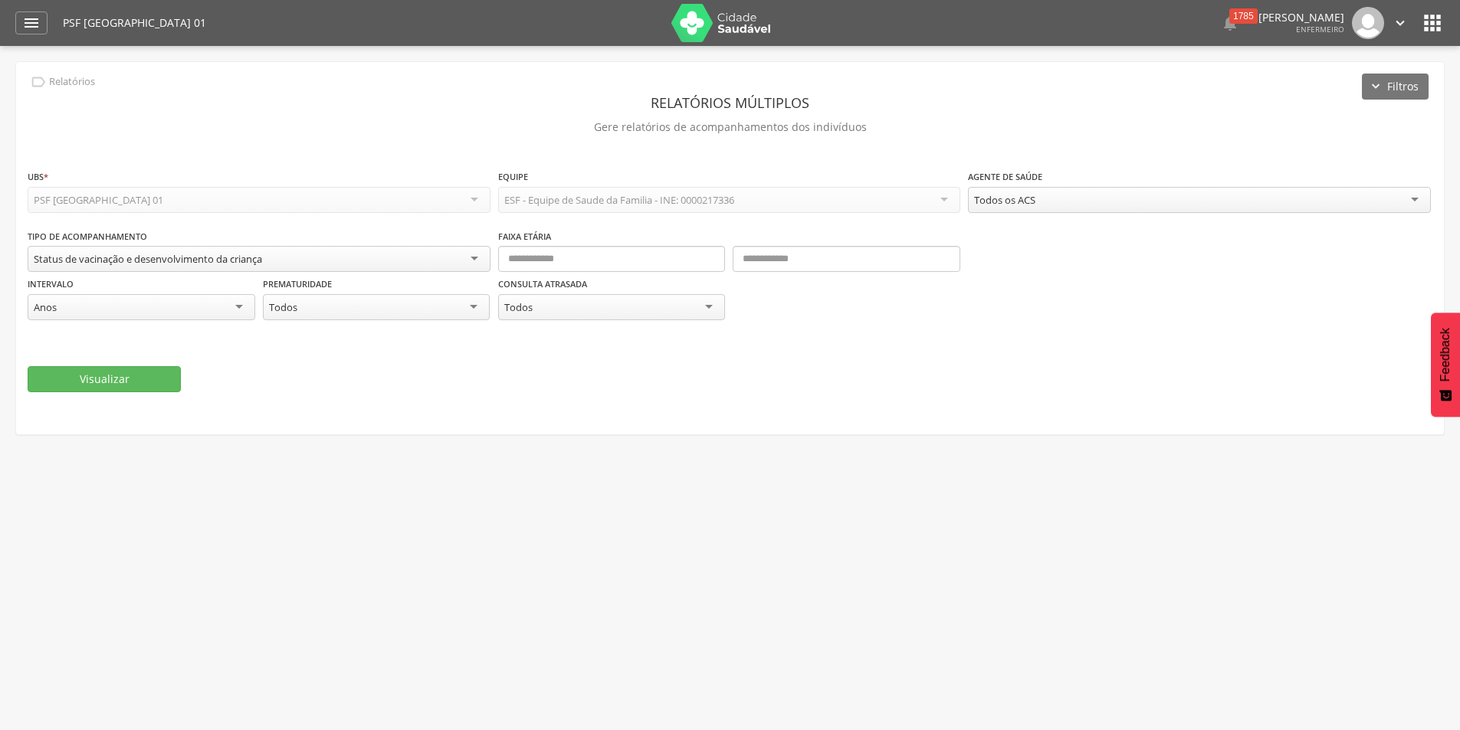
click at [468, 257] on div "Status de vacinação e desenvolvimento da criança" at bounding box center [259, 259] width 463 height 26
click at [174, 284] on div "**********" at bounding box center [730, 281] width 1404 height 107
click at [466, 306] on div "Todos" at bounding box center [377, 308] width 228 height 28
click at [257, 474] on div " Supervisão  Distritos  Ubs Coordenador: - [PERSON_NAME] / BA Intervalo de T…" at bounding box center [730, 411] width 1460 height 730
click at [234, 302] on div "Anos" at bounding box center [142, 308] width 228 height 28
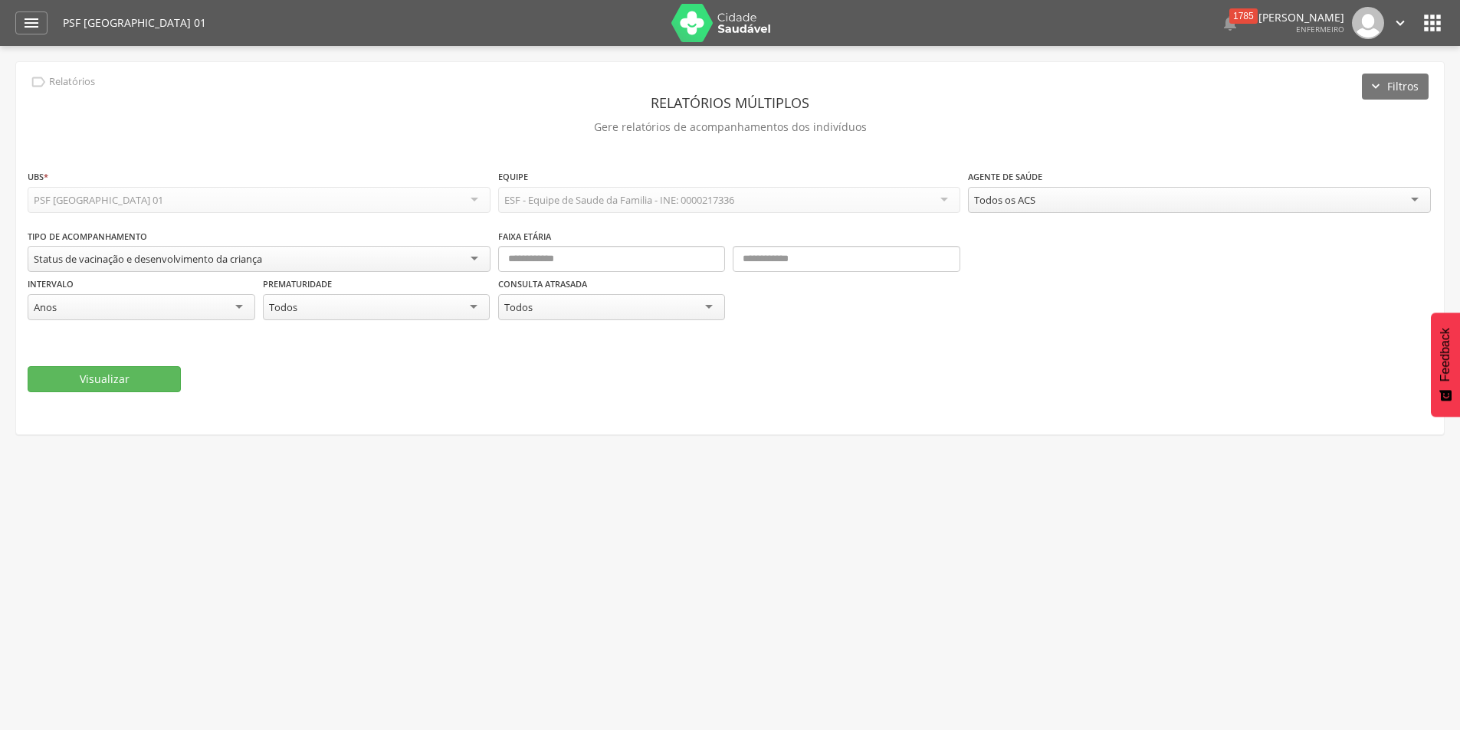
click at [114, 379] on fieldset "**********" at bounding box center [730, 281] width 1404 height 224
click at [681, 266] on input "text" at bounding box center [612, 259] width 228 height 26
type input "*"
click at [775, 267] on input "text" at bounding box center [846, 259] width 228 height 26
type input "*"
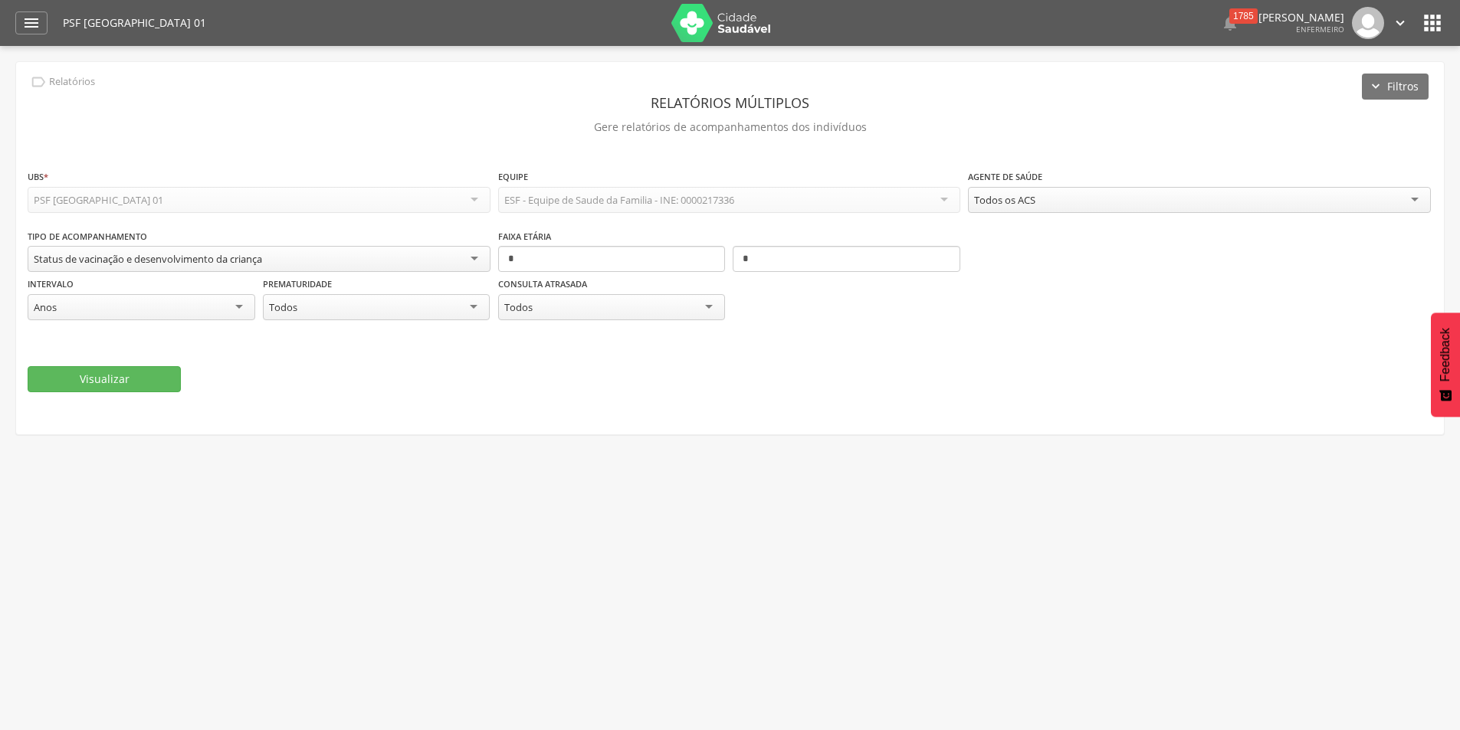
click at [705, 311] on div "Todos" at bounding box center [612, 307] width 228 height 26
click at [573, 333] on div "Consulta atrasada ***** Todos Todos Sim Não" at bounding box center [729, 306] width 463 height 60
click at [464, 302] on div "Todos" at bounding box center [377, 308] width 228 height 28
click at [472, 388] on div "Visualizar" at bounding box center [730, 381] width 1404 height 26
click at [123, 371] on button "Visualizar" at bounding box center [104, 379] width 153 height 26
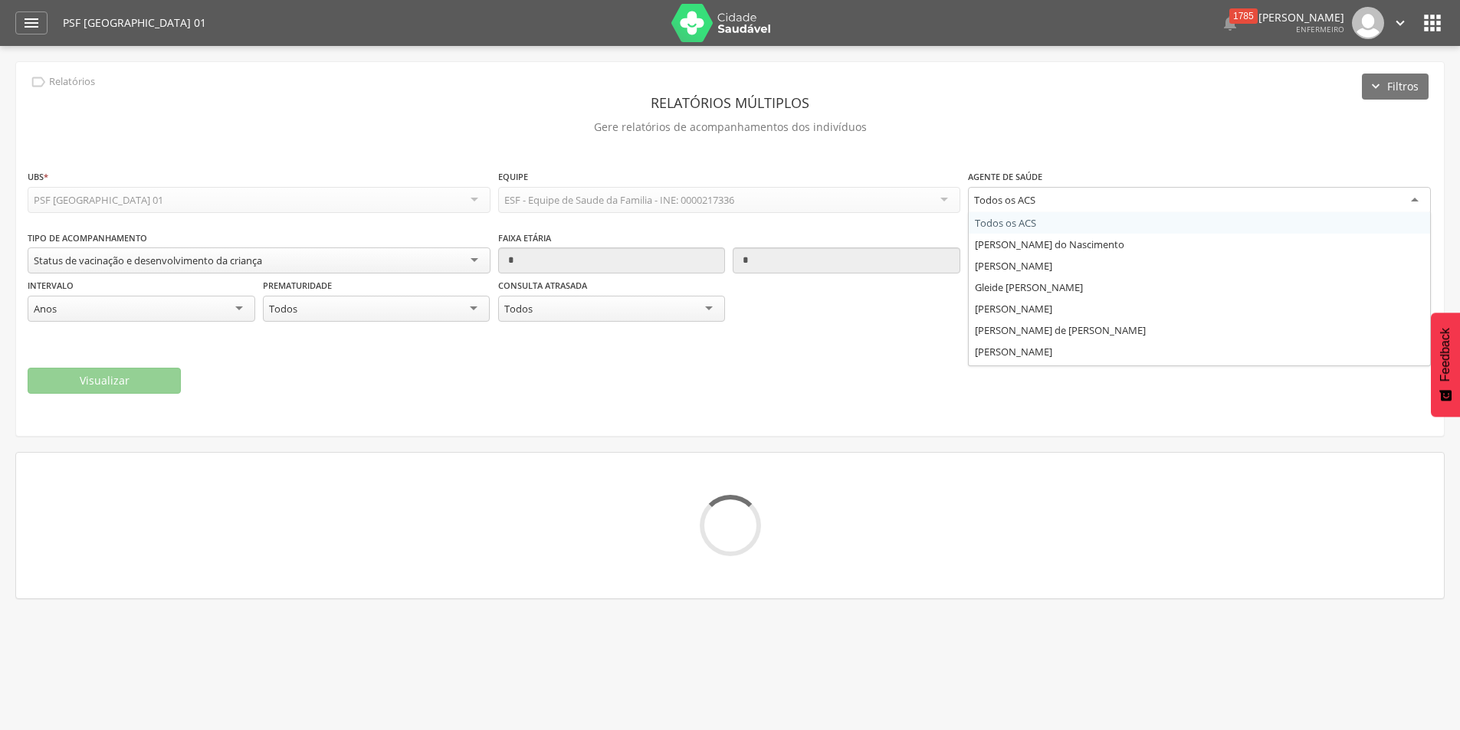
click at [1418, 195] on div "Todos os ACS" at bounding box center [1199, 201] width 463 height 28
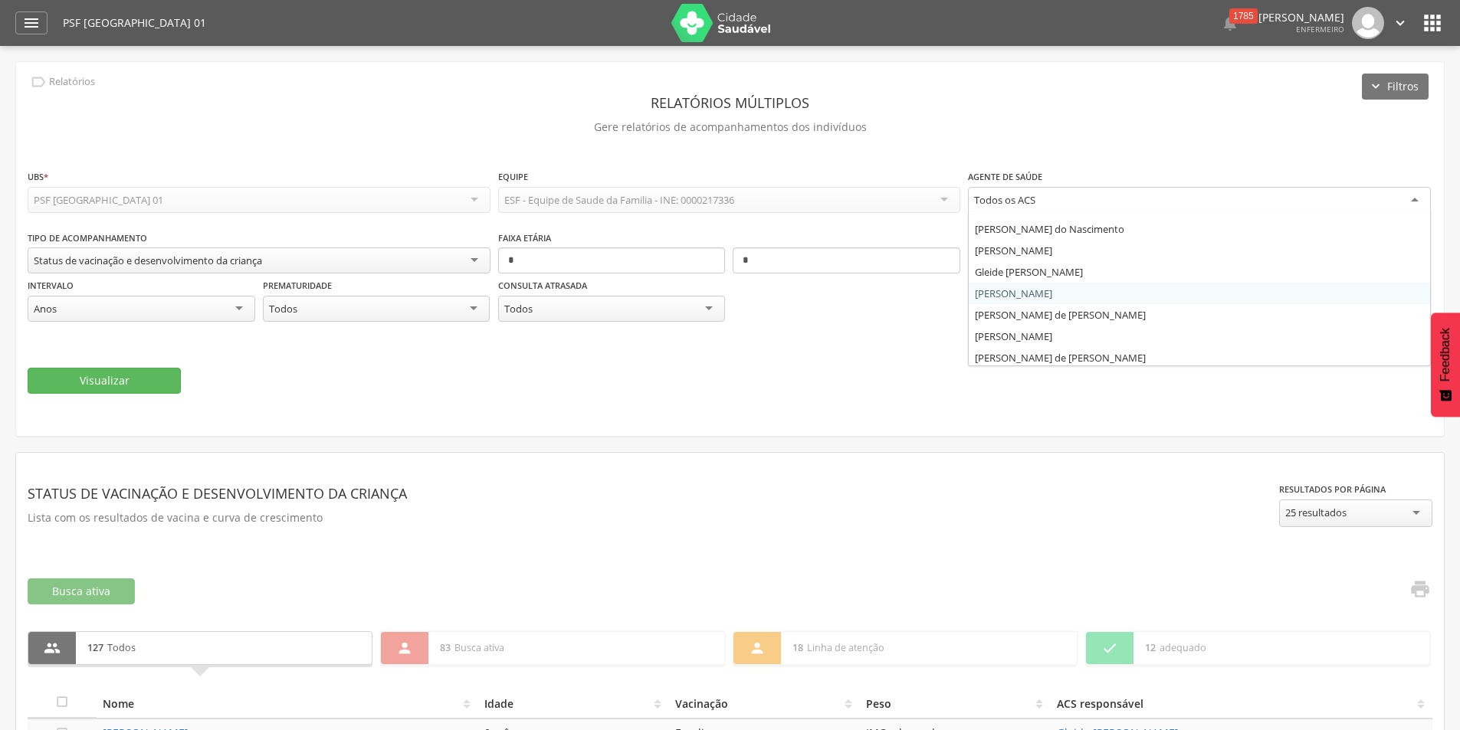
scroll to position [18, 0]
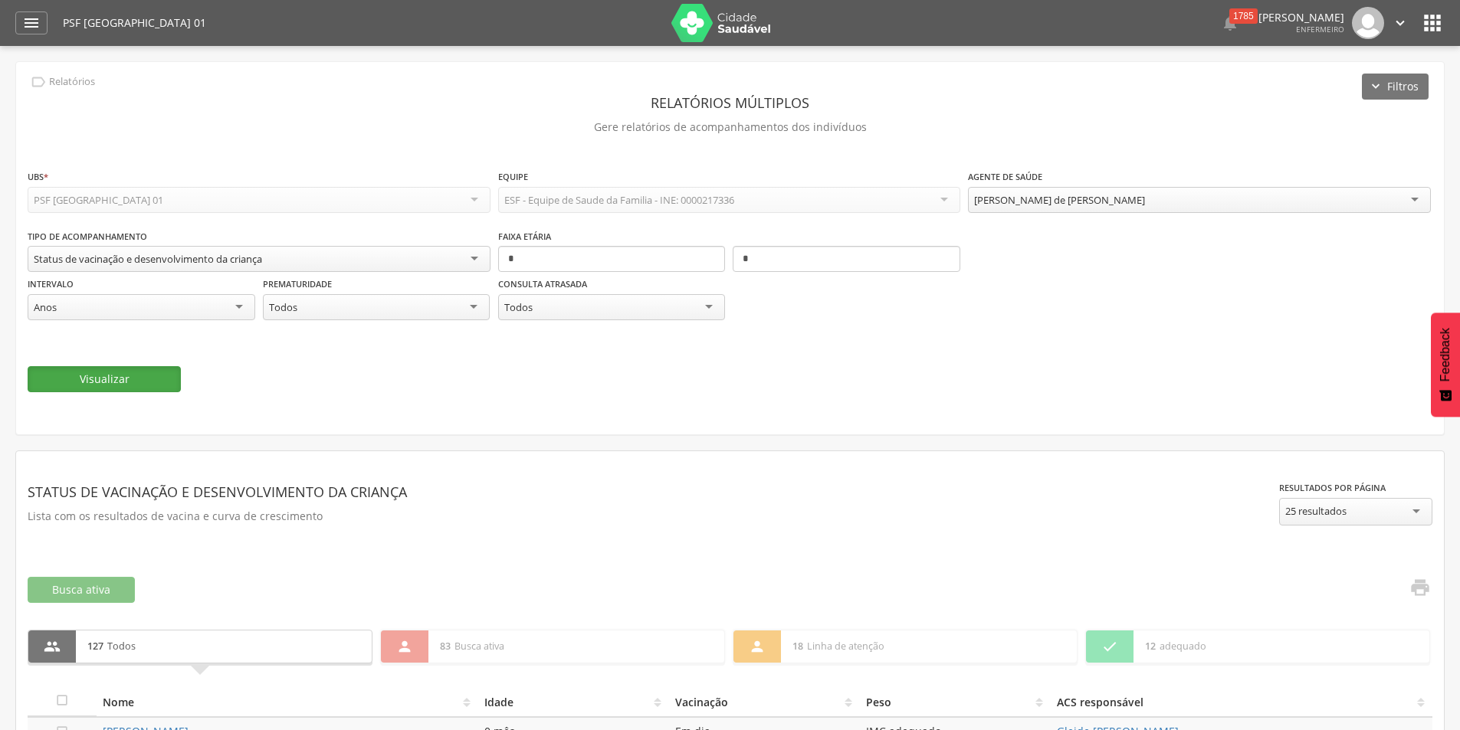
click at [110, 378] on button "Visualizar" at bounding box center [104, 379] width 153 height 26
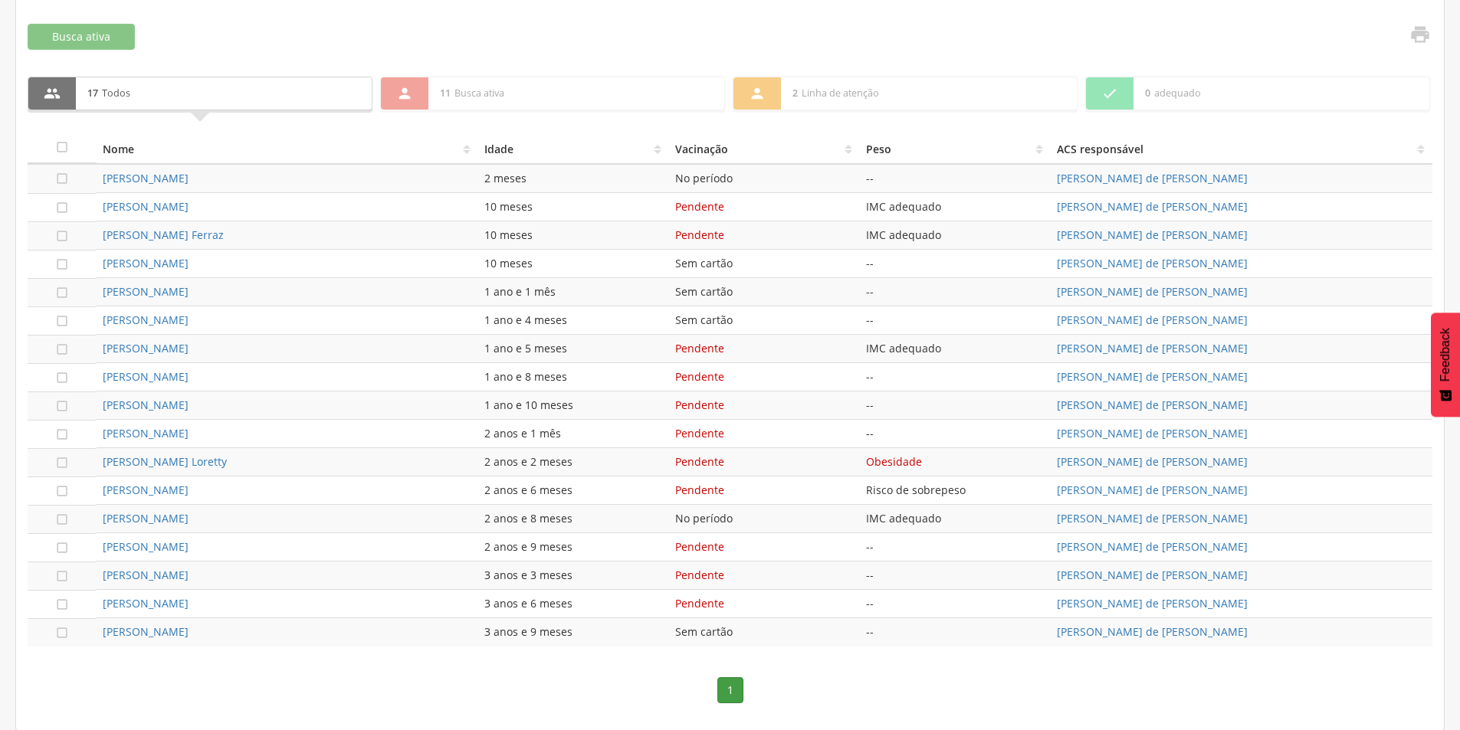
scroll to position [554, 0]
click at [1416, 34] on icon "" at bounding box center [1419, 33] width 21 height 21
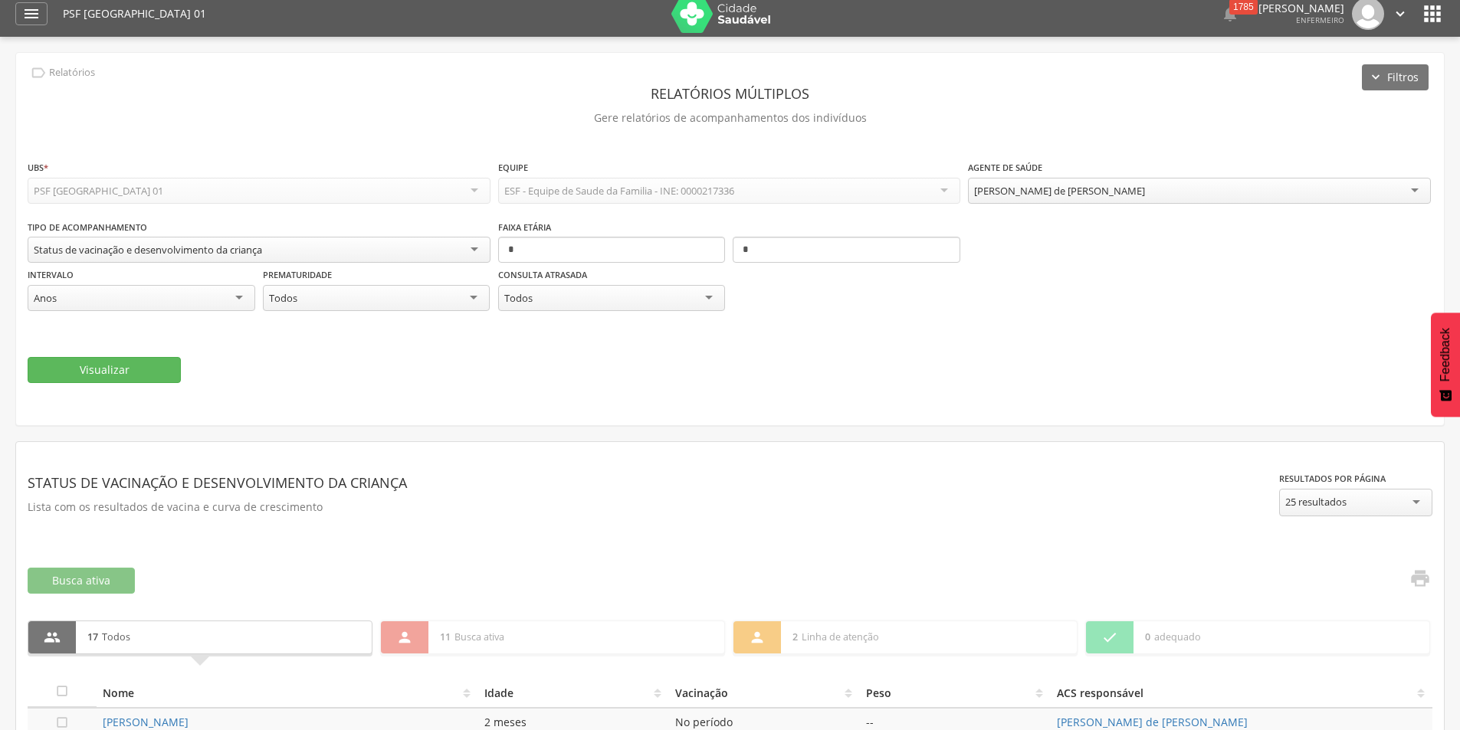
scroll to position [0, 0]
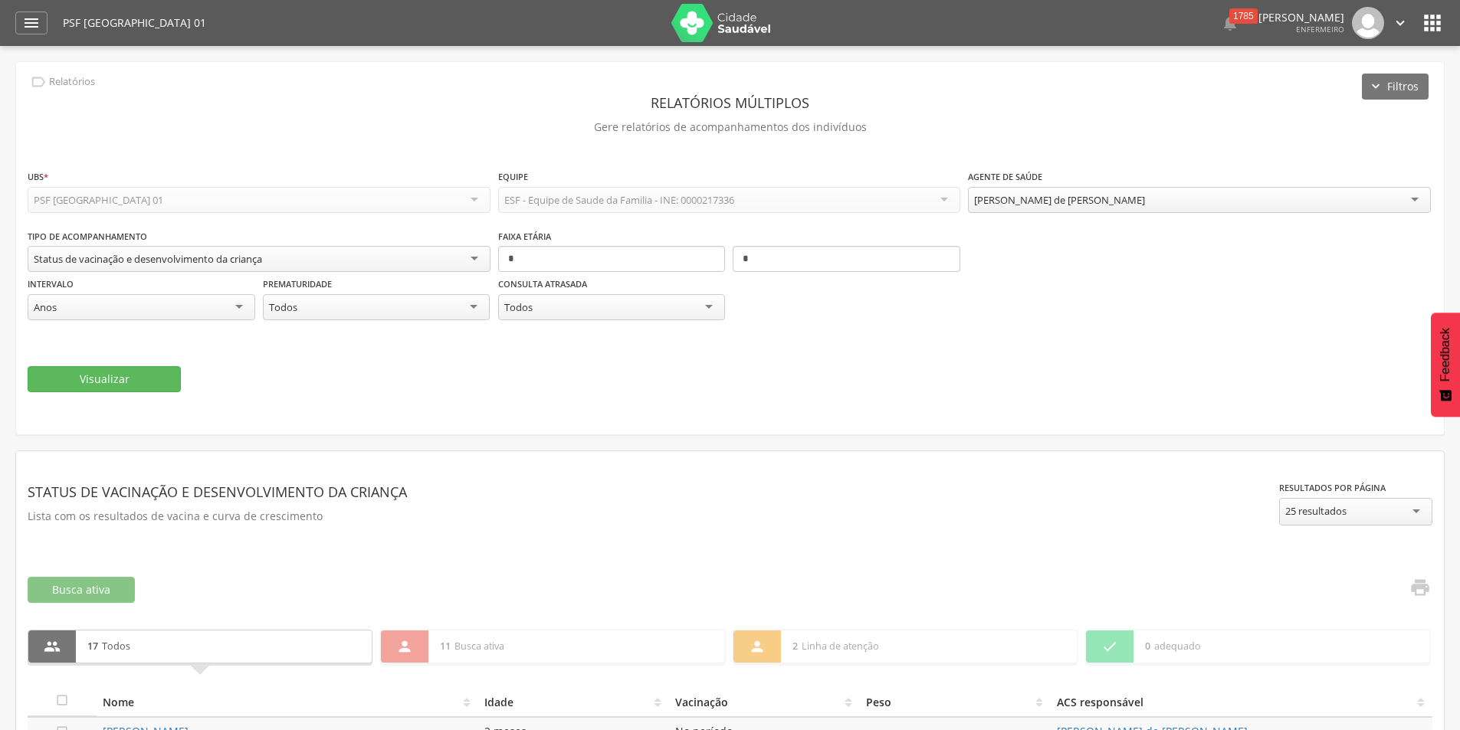
click at [470, 259] on div "Status de vacinação e desenvolvimento da criança" at bounding box center [259, 259] width 463 height 26
click at [424, 160] on div "**********" at bounding box center [729, 248] width 1427 height 372
click at [33, 25] on icon "" at bounding box center [31, 23] width 18 height 18
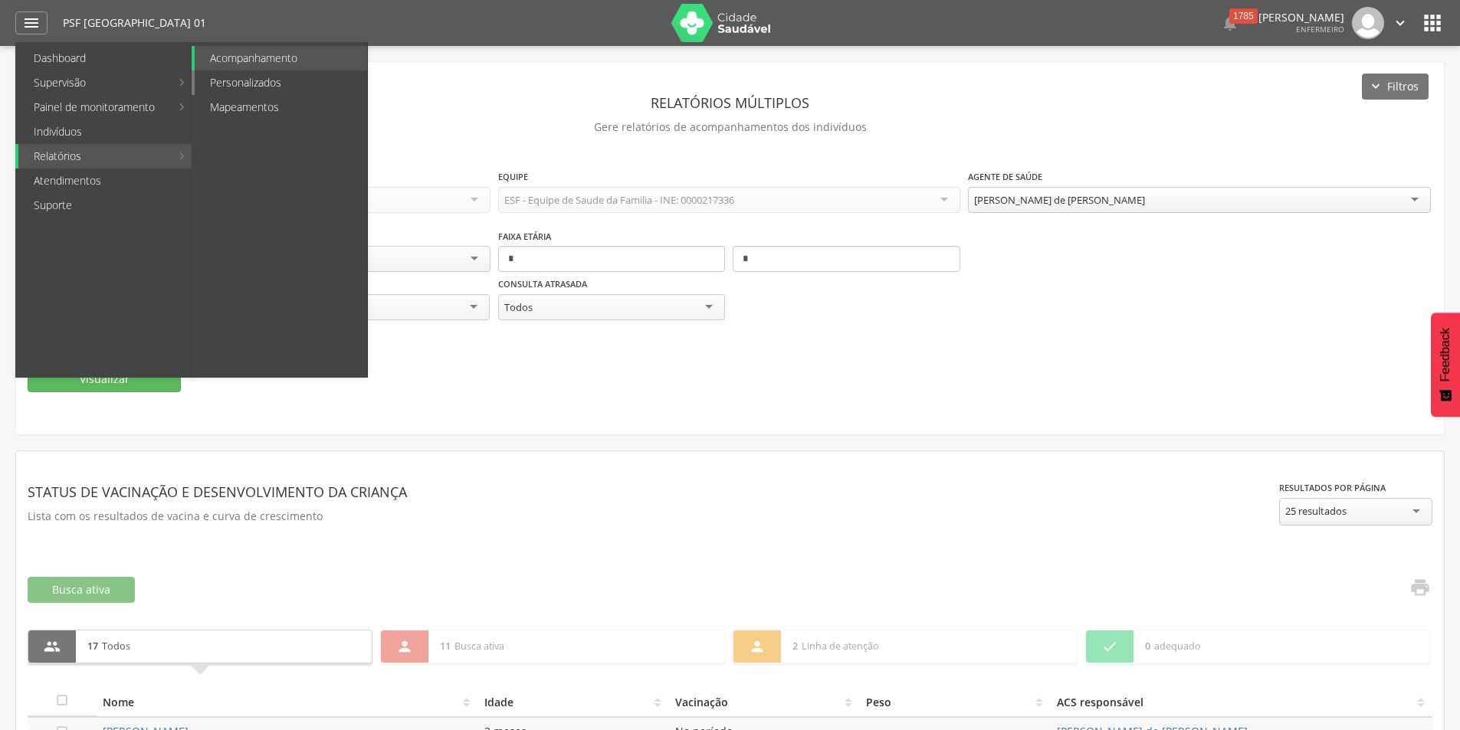
click at [231, 84] on link "Personalizados" at bounding box center [281, 82] width 172 height 25
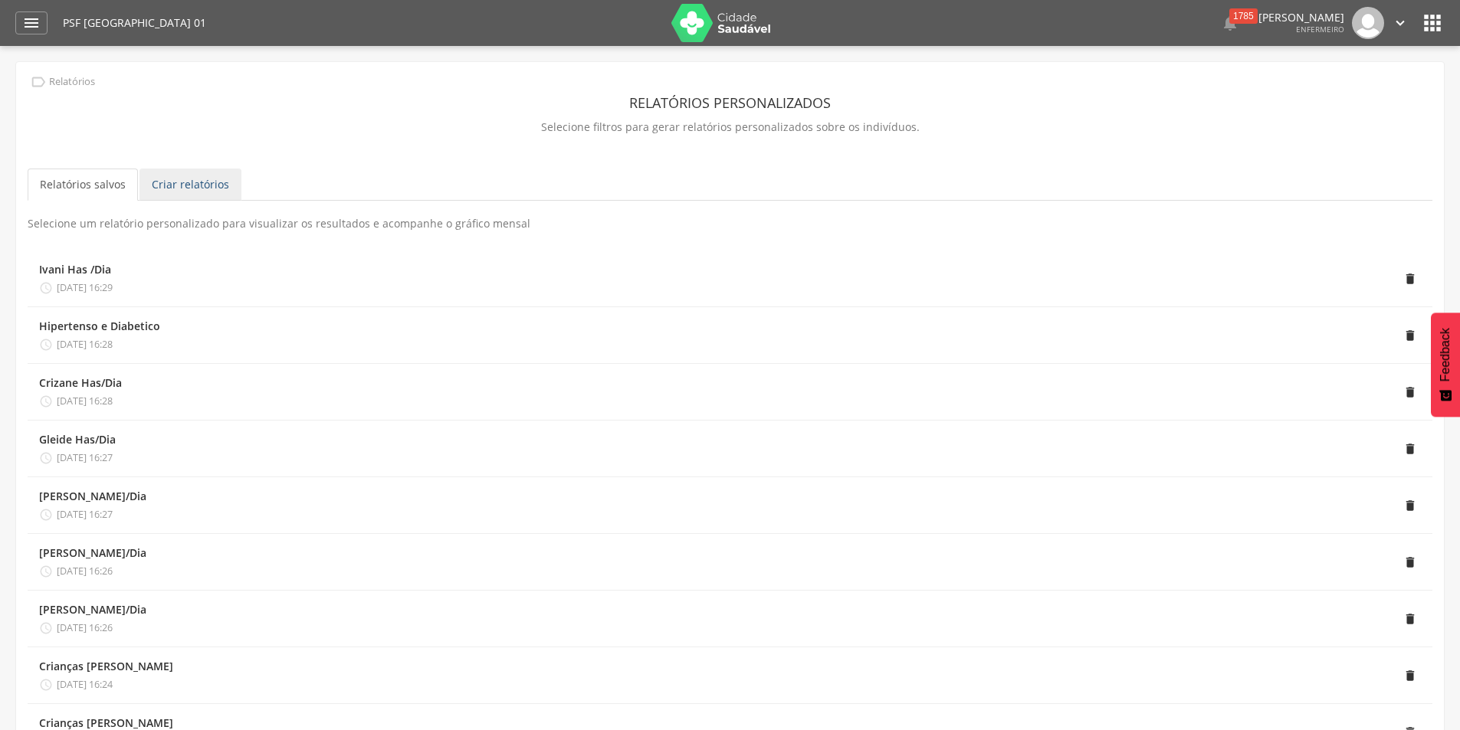
click at [212, 184] on link "Criar relatórios" at bounding box center [190, 185] width 102 height 32
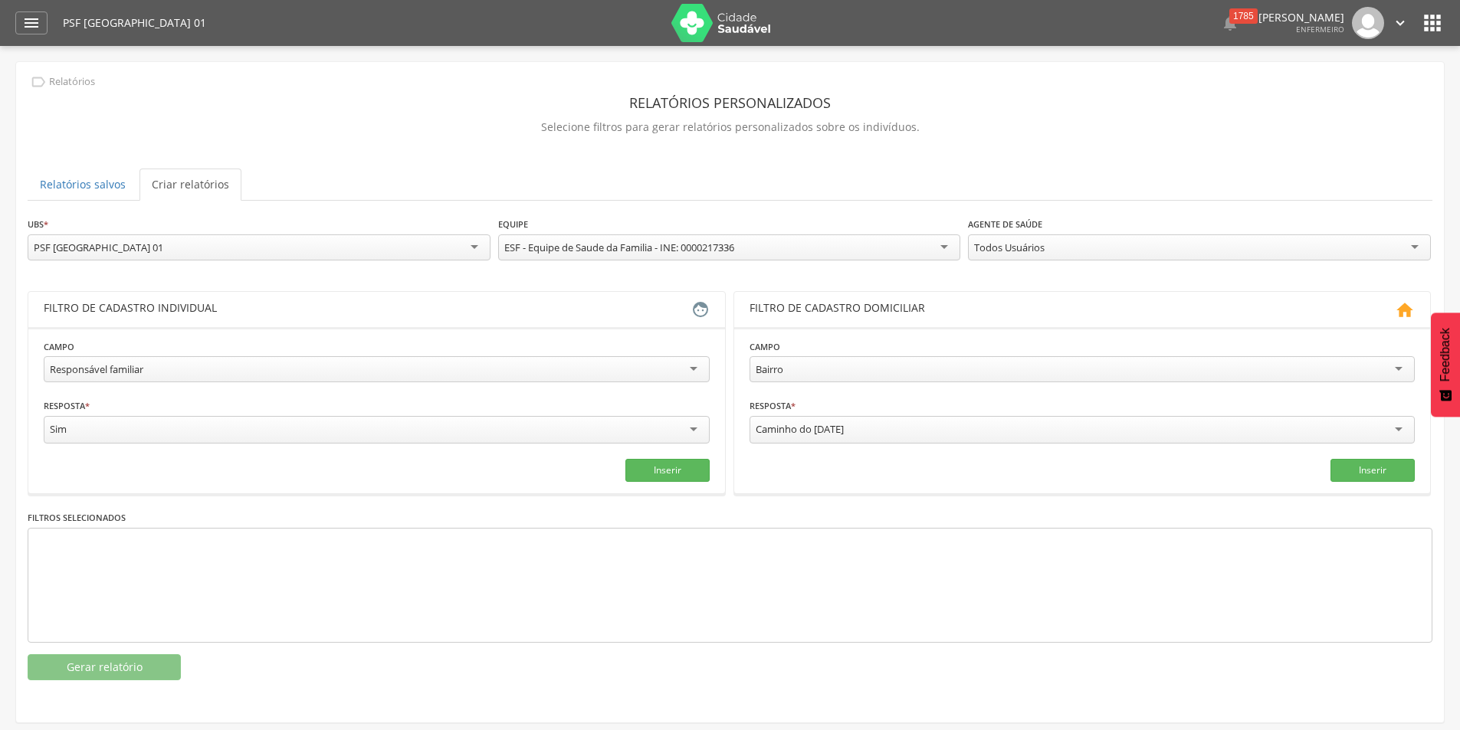
scroll to position [15, 0]
click at [686, 368] on div "Responsável familiar" at bounding box center [377, 369] width 666 height 26
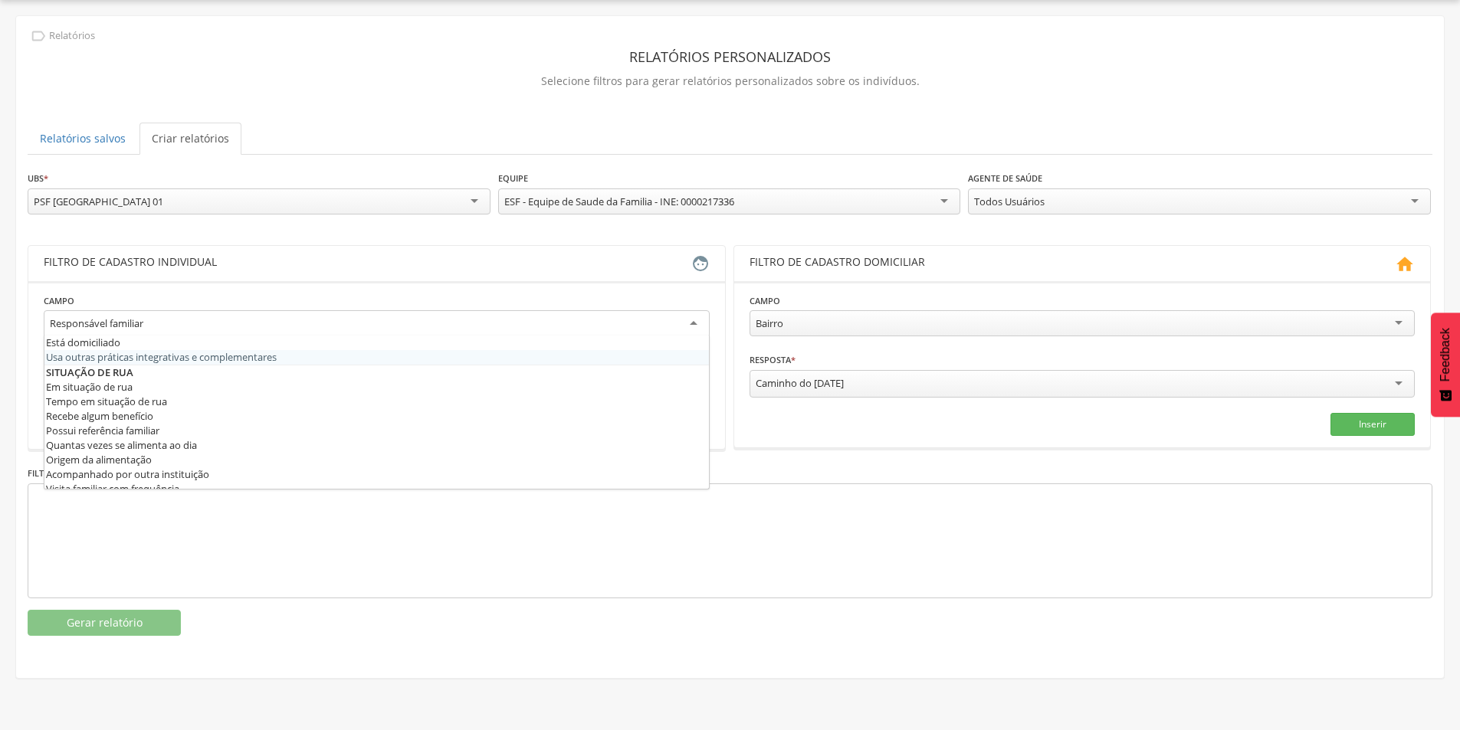
scroll to position [752, 0]
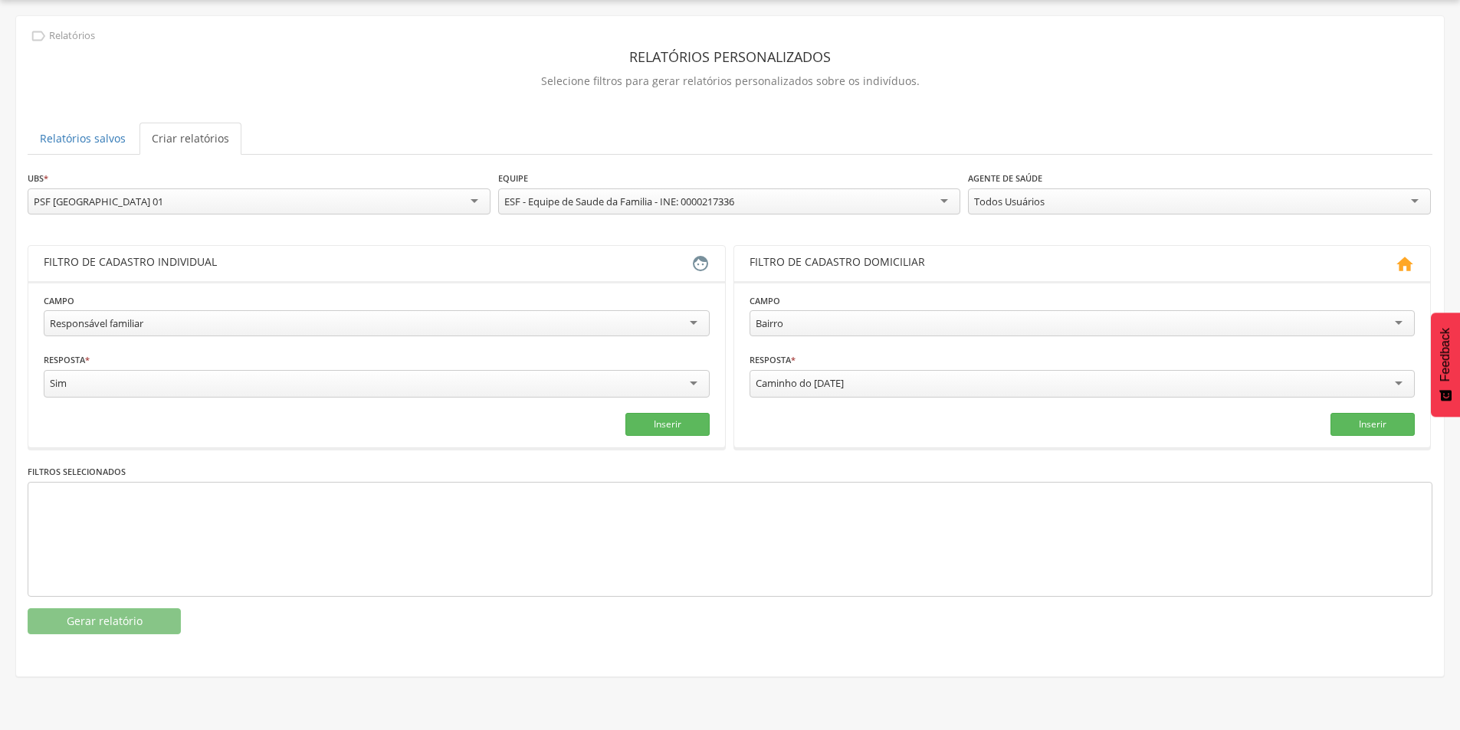
click at [381, 107] on div " Relatórios Relatórios personalizados Selecione filtros para gerar relatórios …" at bounding box center [729, 331] width 1427 height 630
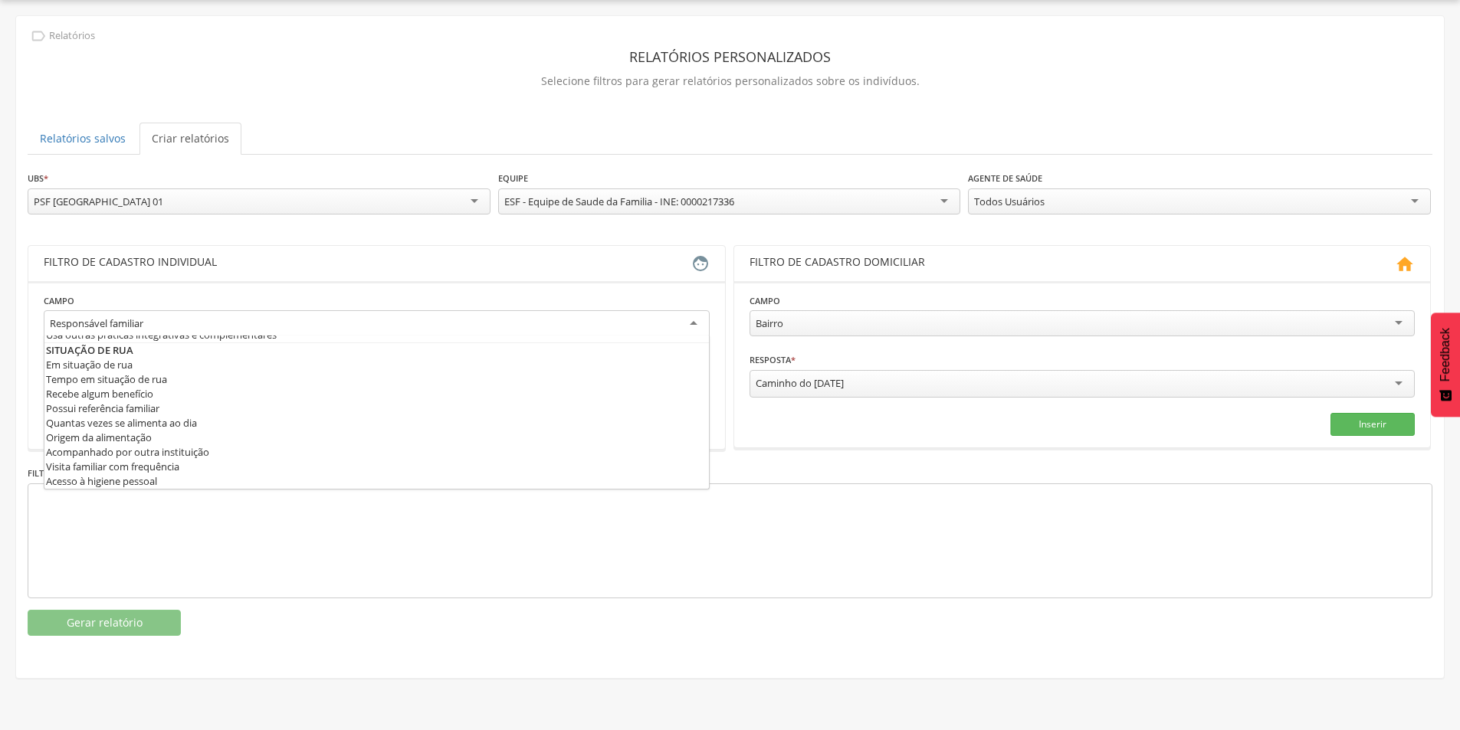
scroll to position [15, 0]
click at [687, 323] on div "Responsável familiar" at bounding box center [377, 324] width 666 height 28
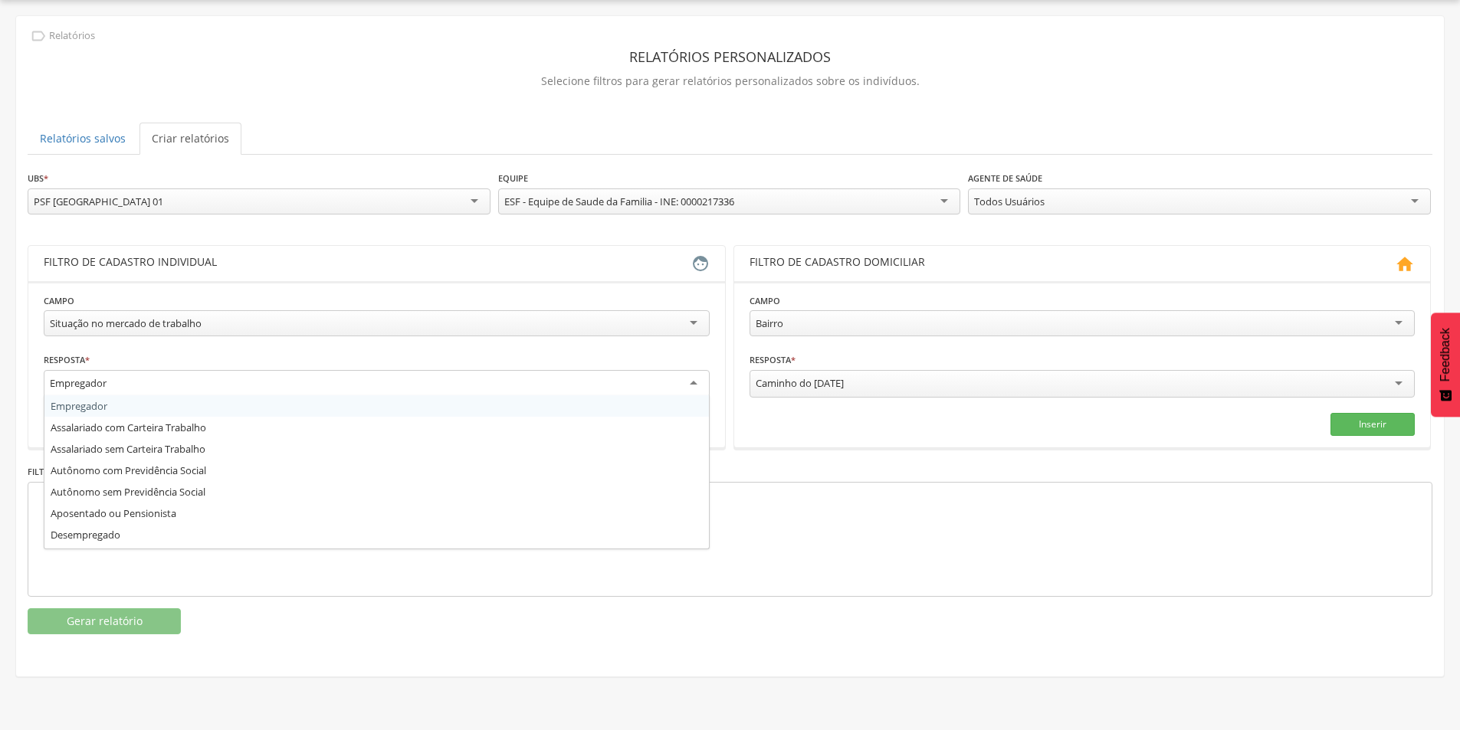
click at [673, 389] on div "Empregador" at bounding box center [377, 384] width 666 height 28
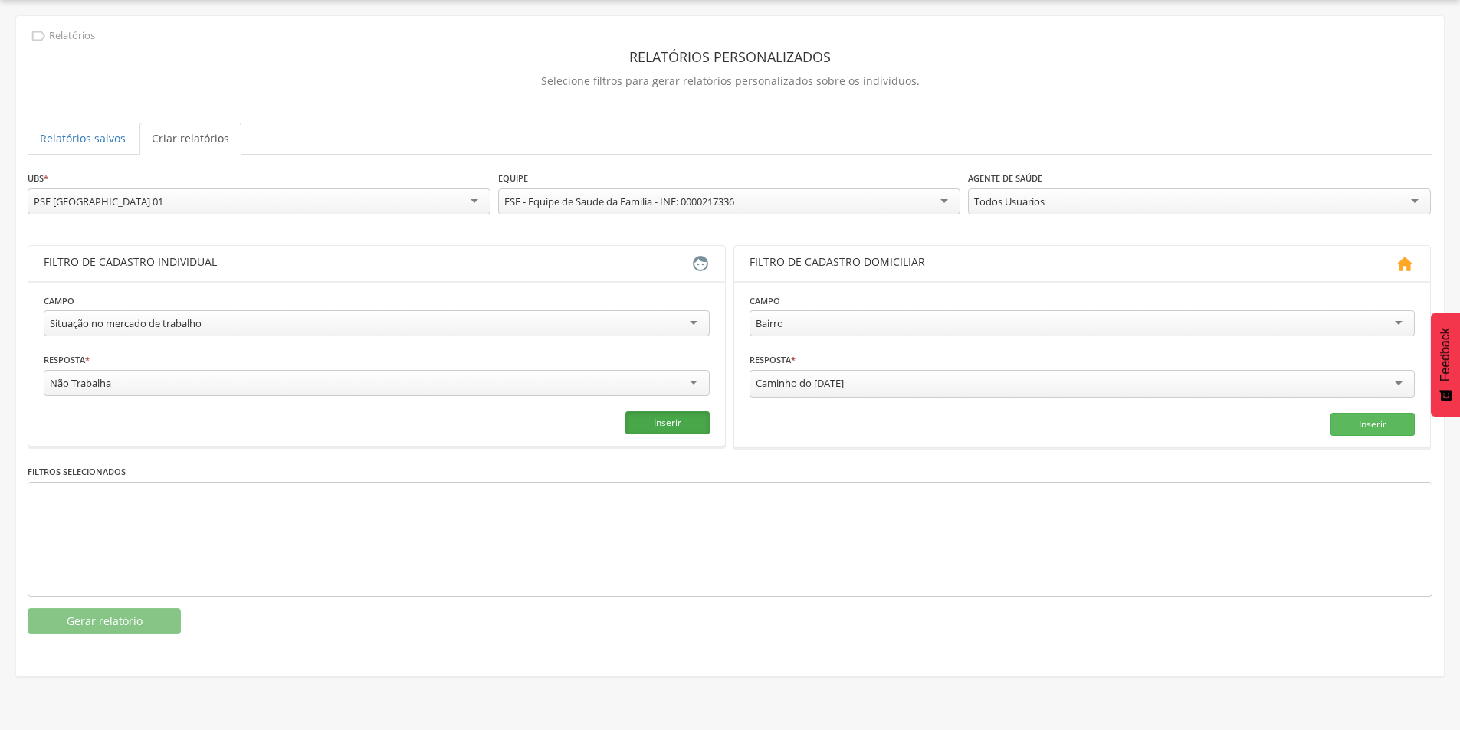
click at [687, 423] on button "Inserir" at bounding box center [667, 422] width 84 height 23
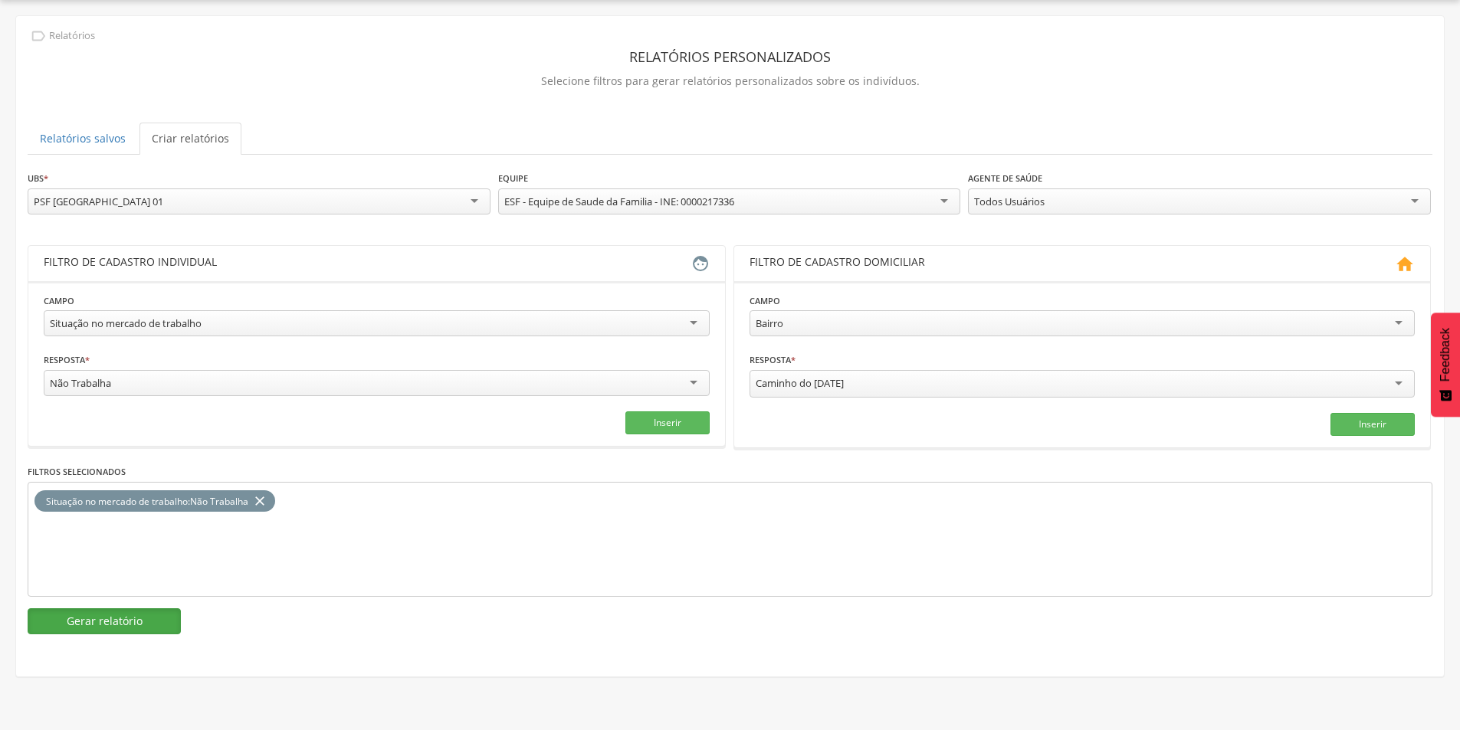
click at [137, 623] on button "Gerar relatório" at bounding box center [104, 621] width 153 height 26
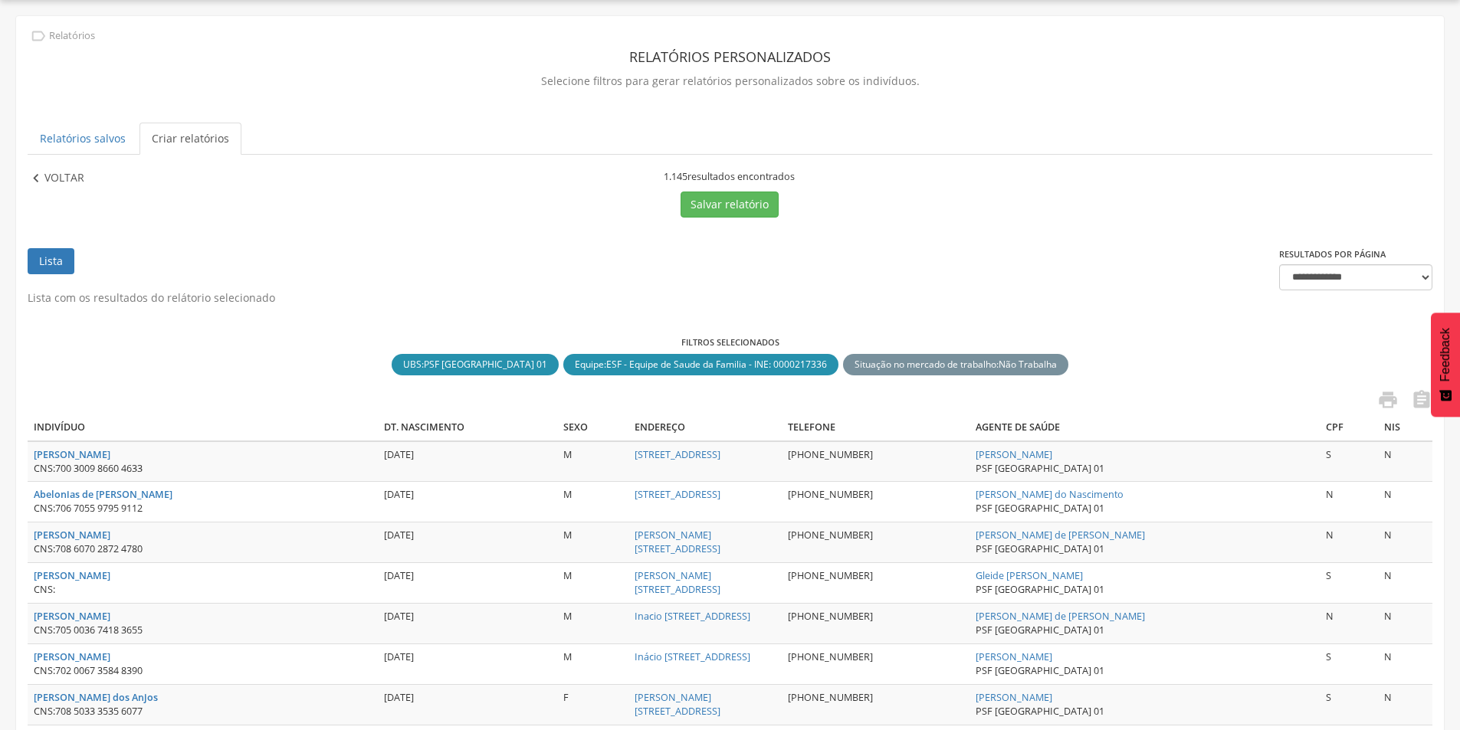
click at [78, 179] on p "Voltar" at bounding box center [64, 178] width 40 height 17
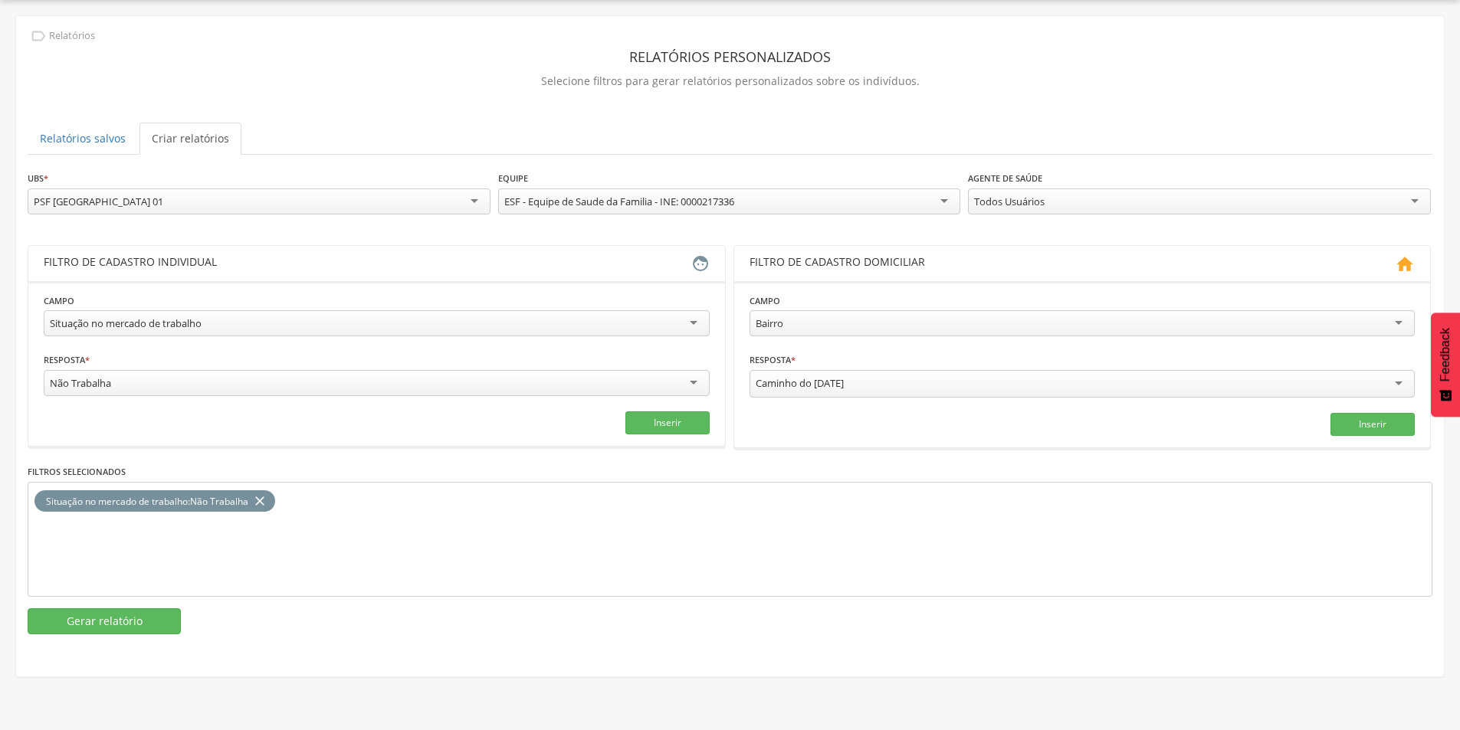
scroll to position [0, 0]
click at [1422, 199] on div "Todos Usuários" at bounding box center [1199, 201] width 463 height 26
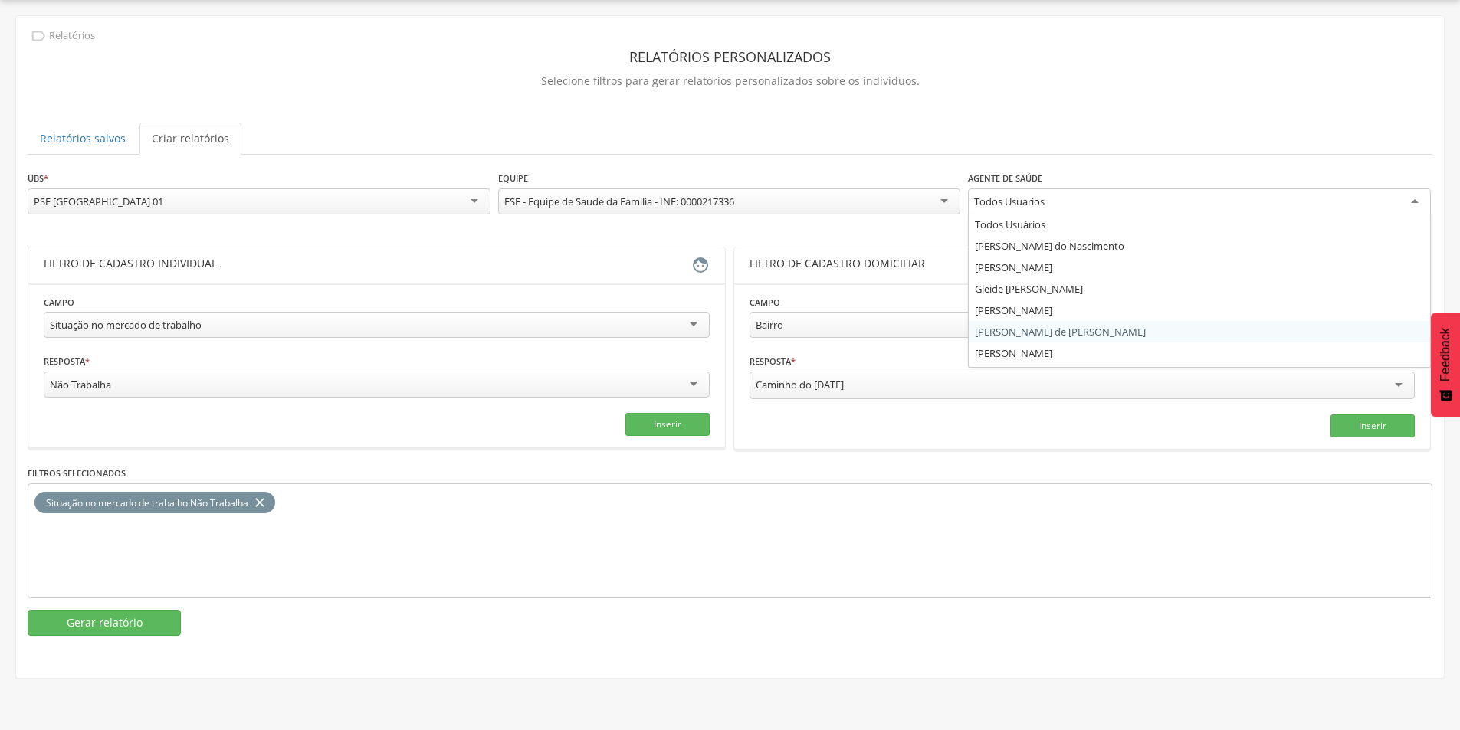
scroll to position [18, 0]
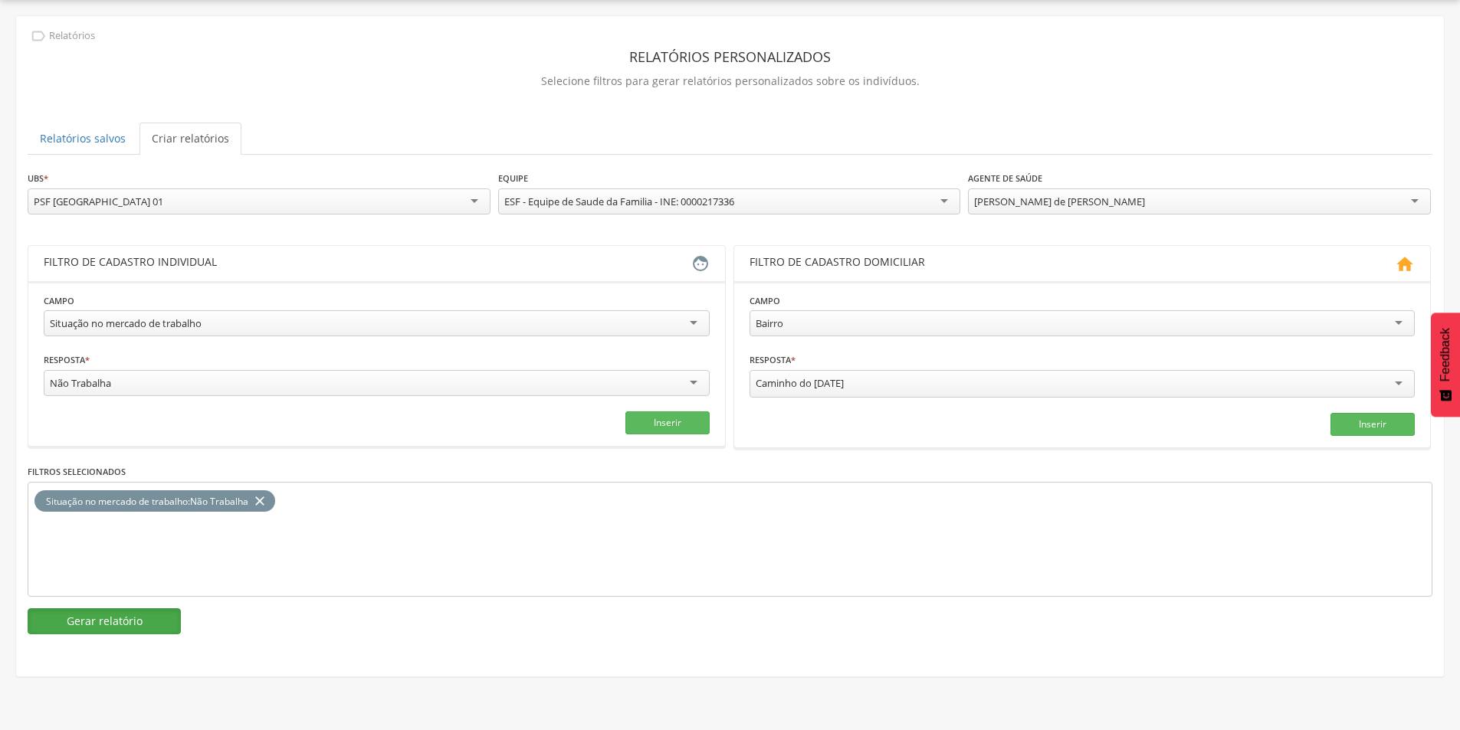
click at [119, 617] on button "Gerar relatório" at bounding box center [104, 621] width 153 height 26
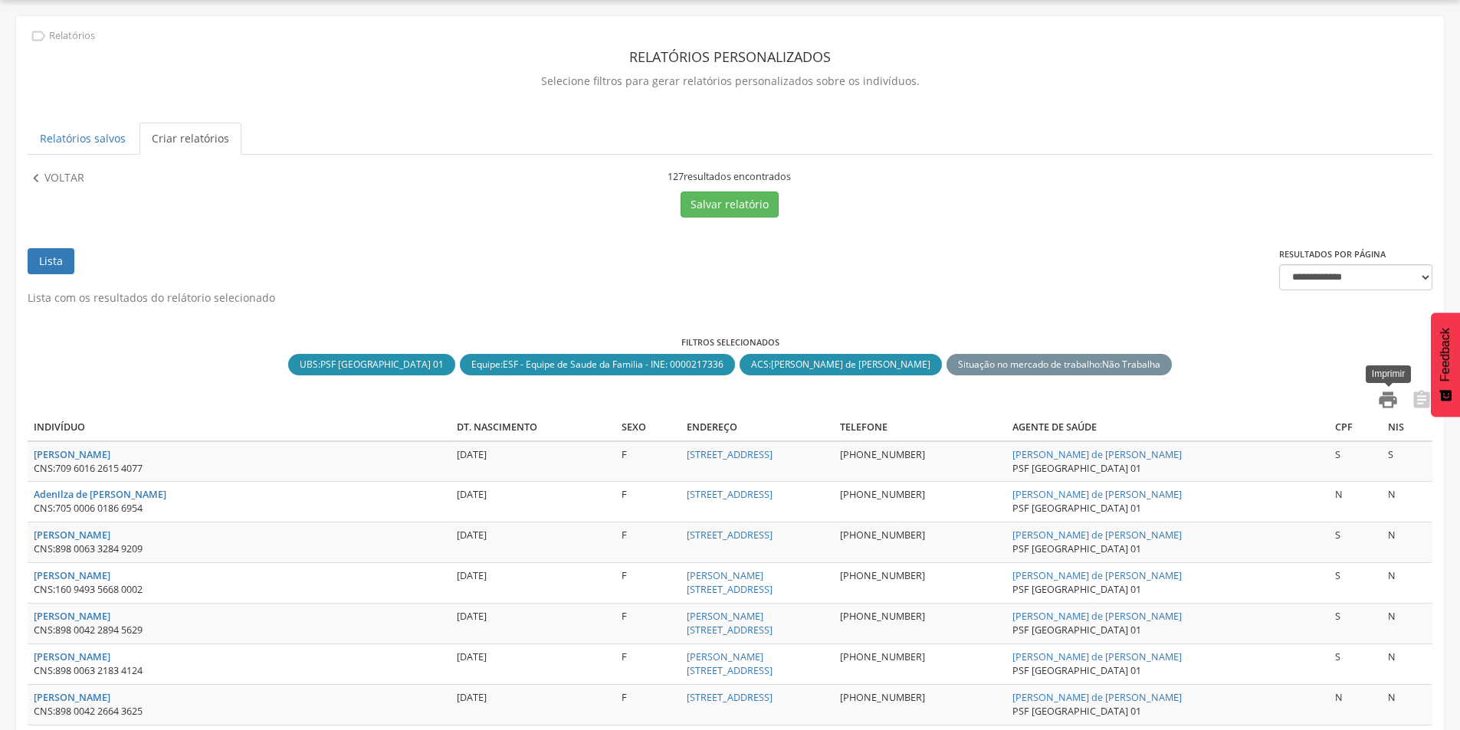
click at [1388, 397] on icon "" at bounding box center [1387, 399] width 21 height 21
